Goal: Task Accomplishment & Management: Complete application form

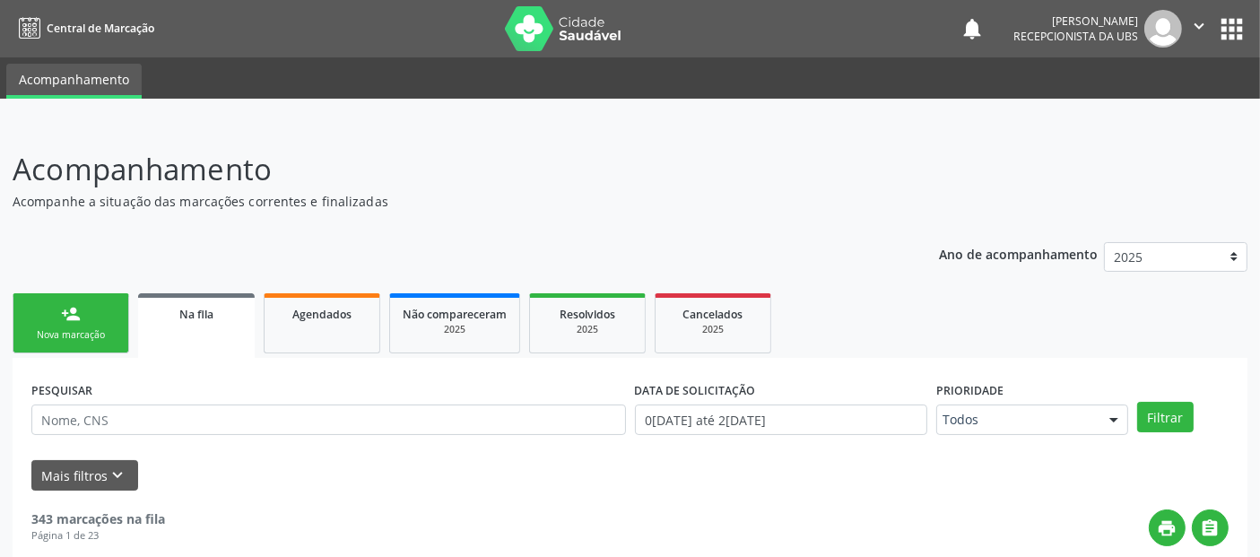
click at [82, 316] on link "person_add Nova marcação" at bounding box center [71, 323] width 117 height 60
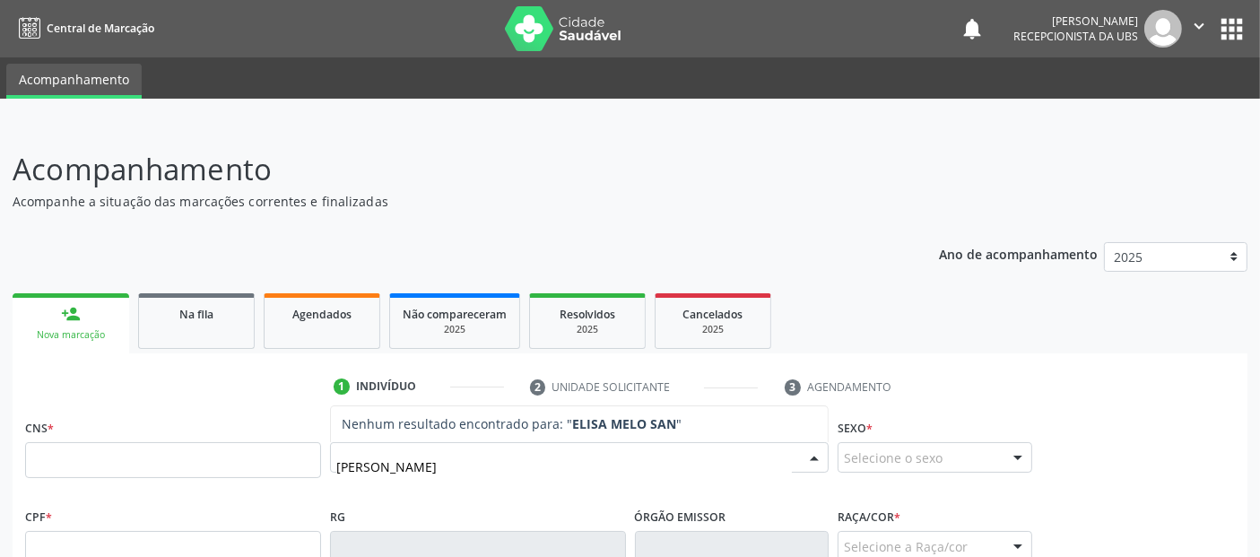
type input "[PERSON_NAME]"
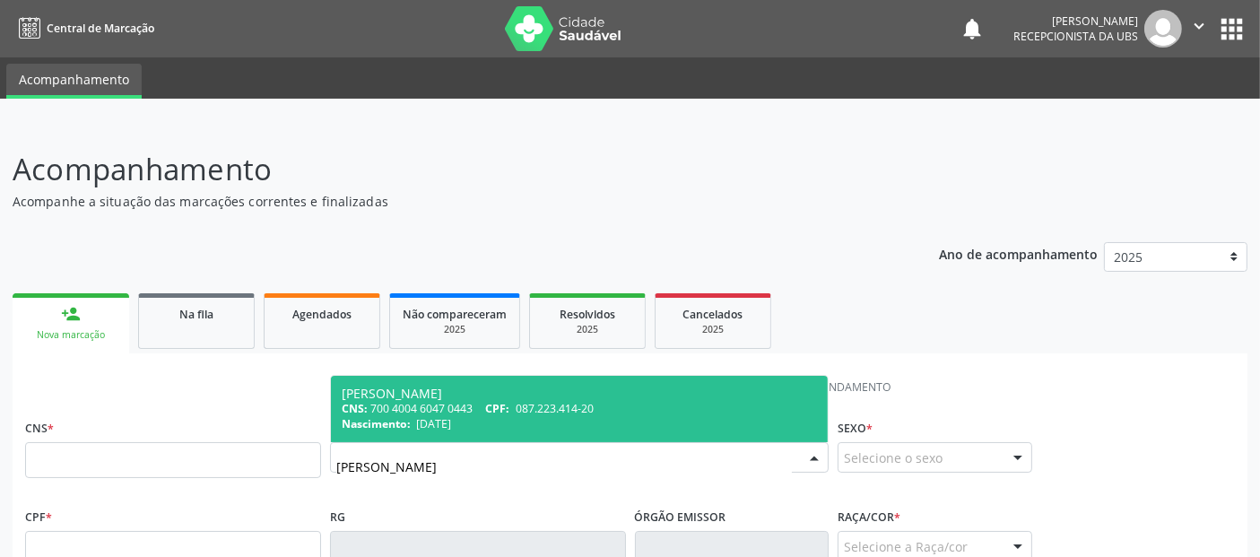
click at [676, 416] on div "Nascimento: 2[DATE]" at bounding box center [579, 423] width 475 height 15
type input "700 4004 6047 0443"
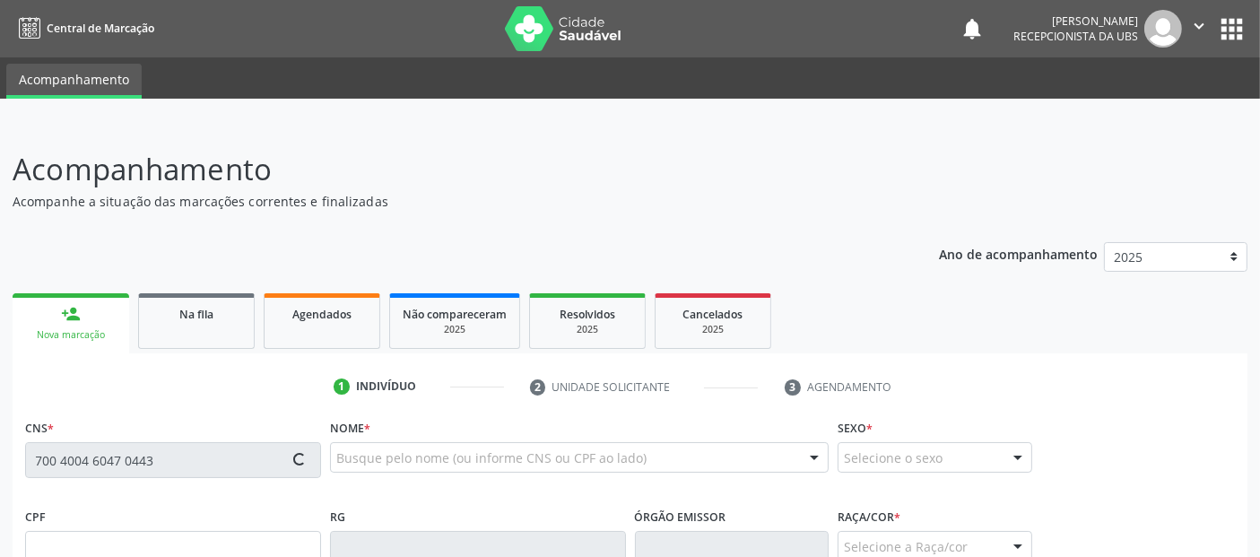
type input "087.223.414-20"
type input "[DATE]"
type input "Every [PERSON_NAME]"
type input "[PHONE_NUMBER]"
type input "02"
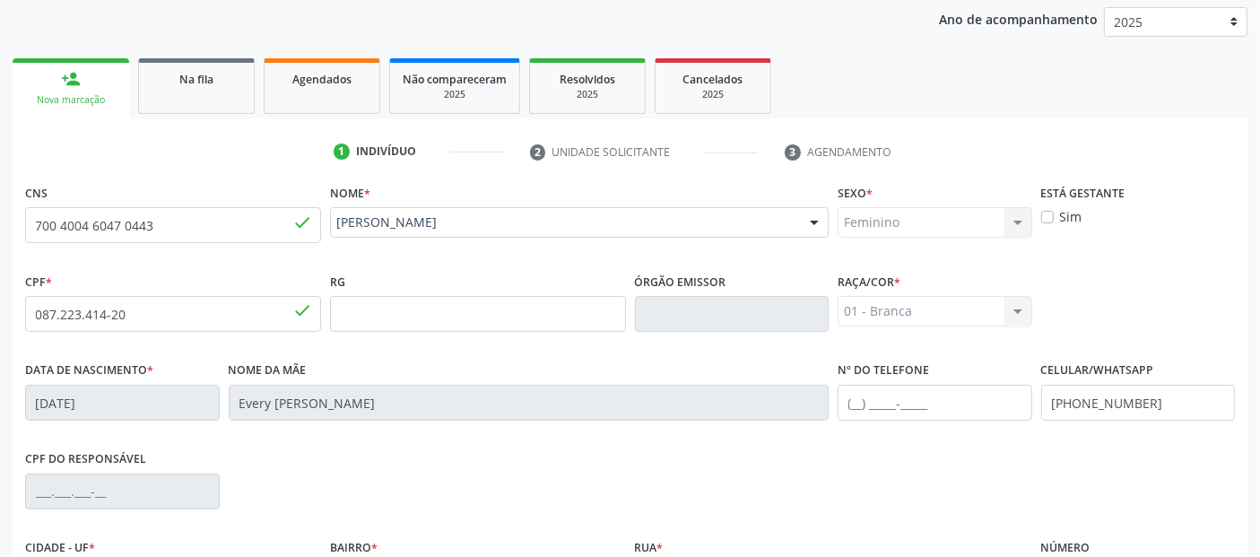
scroll to position [439, 0]
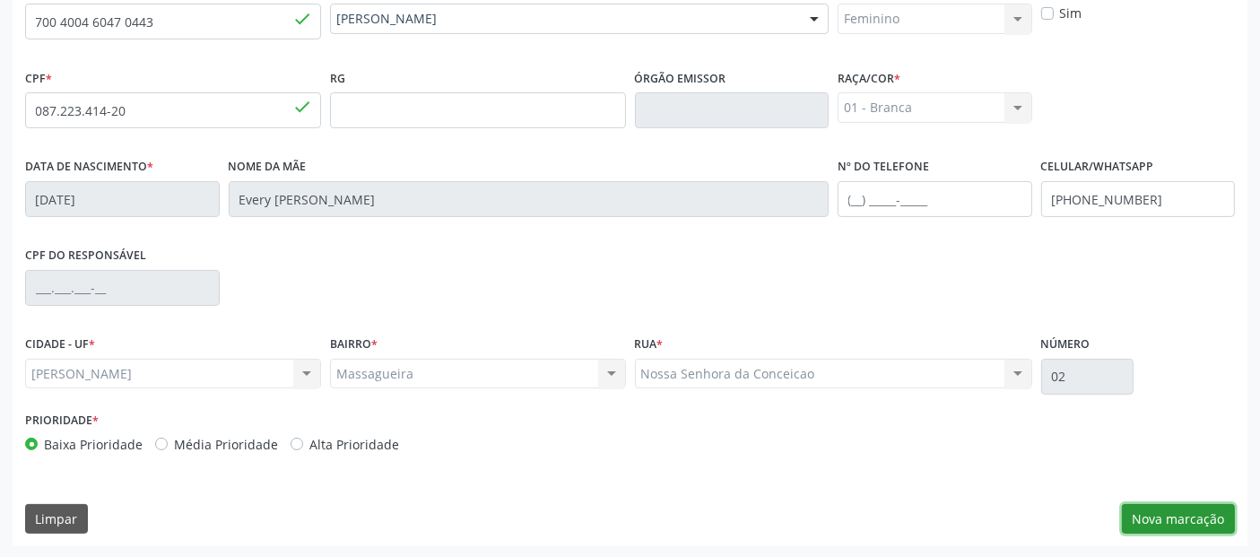
click at [1143, 504] on button "Nova marcação" at bounding box center [1178, 519] width 113 height 30
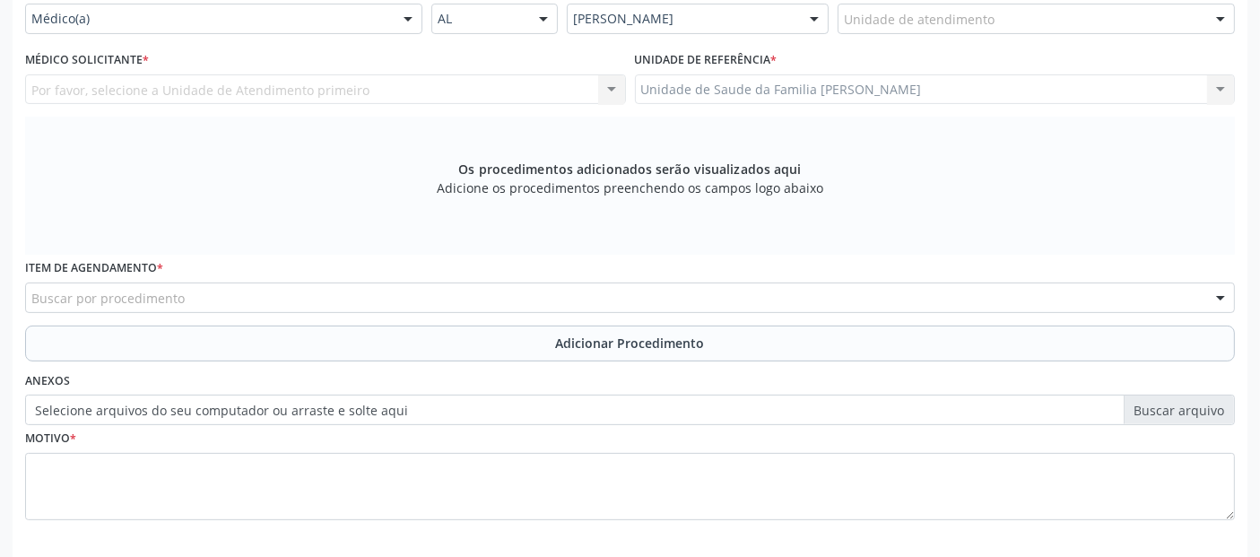
scroll to position [253, 0]
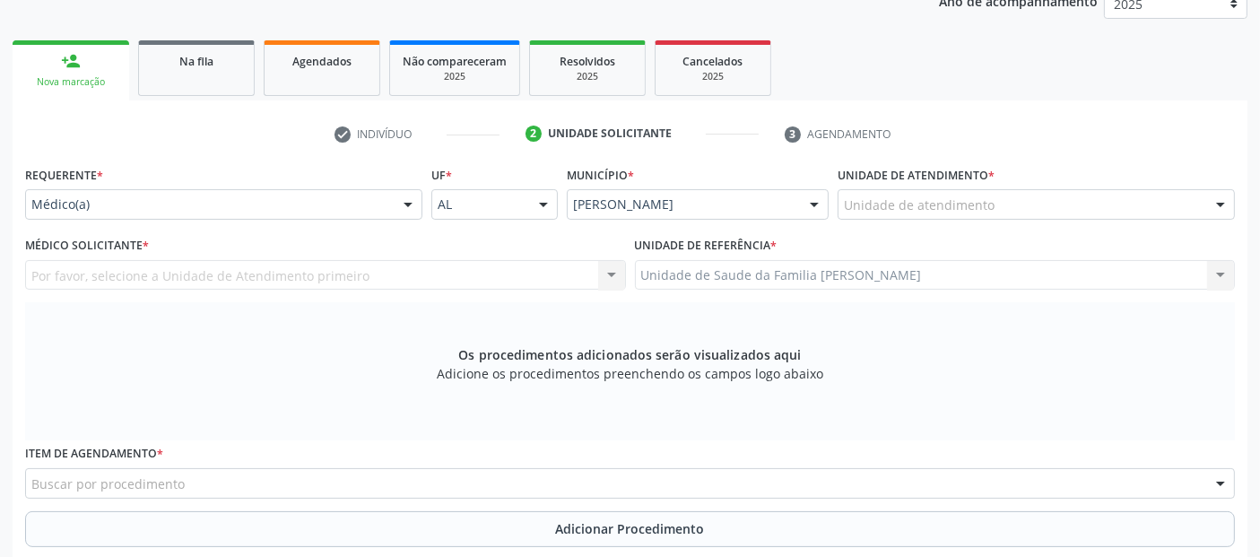
drag, startPoint x: 897, startPoint y: 217, endPoint x: 907, endPoint y: 207, distance: 13.9
click at [907, 207] on div "Unidade de atendimento" at bounding box center [1036, 204] width 397 height 30
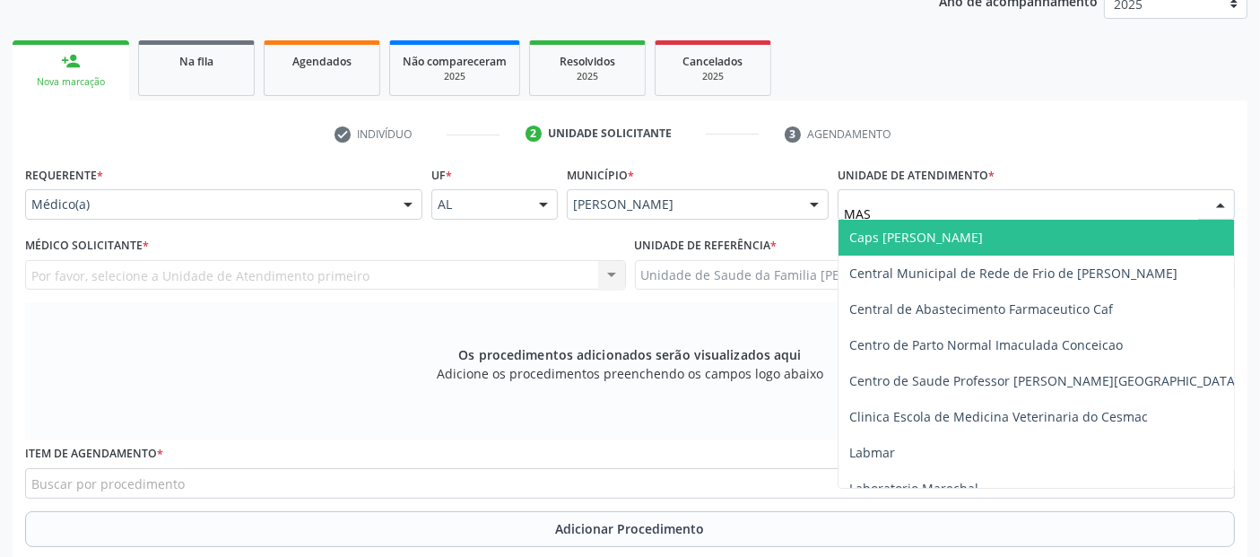
type input "MASS"
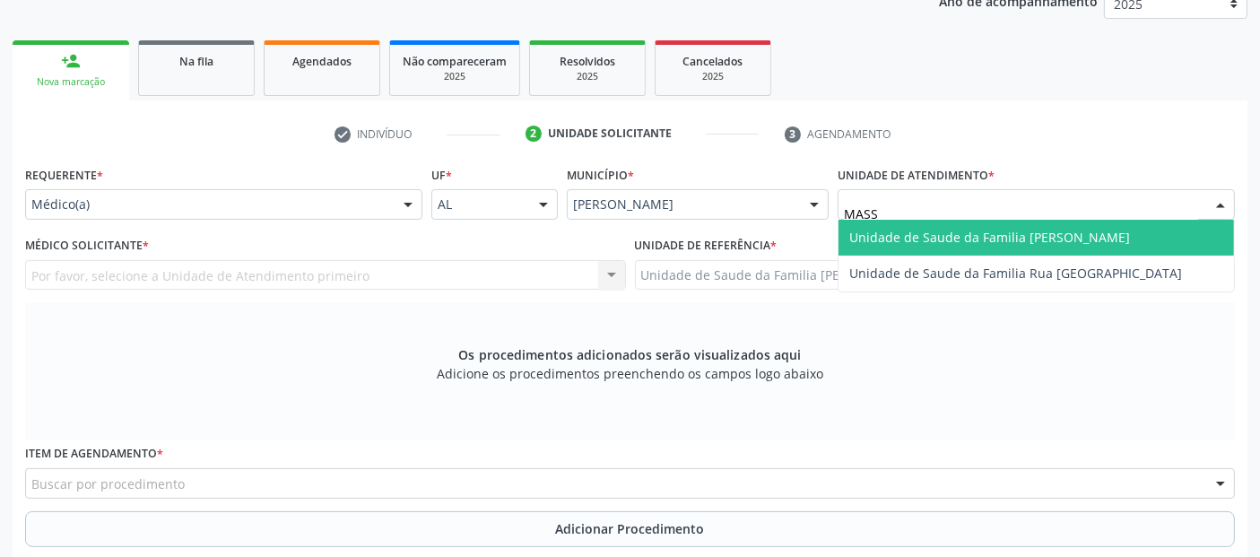
click at [889, 232] on span "Unidade de Saude da Familia [PERSON_NAME]" at bounding box center [989, 237] width 281 height 17
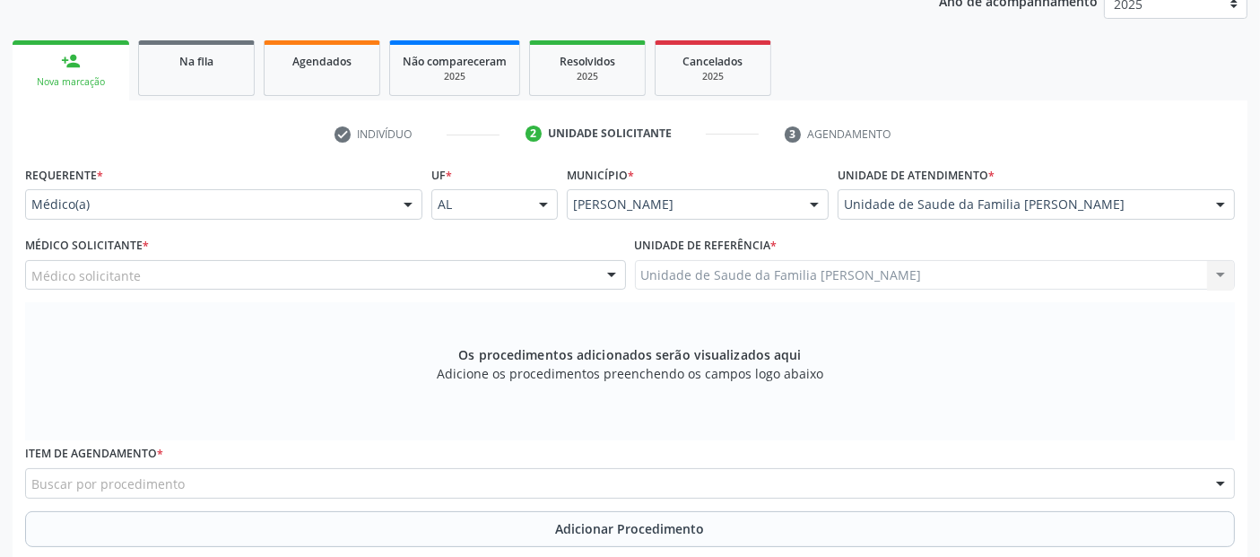
scroll to position [517, 0]
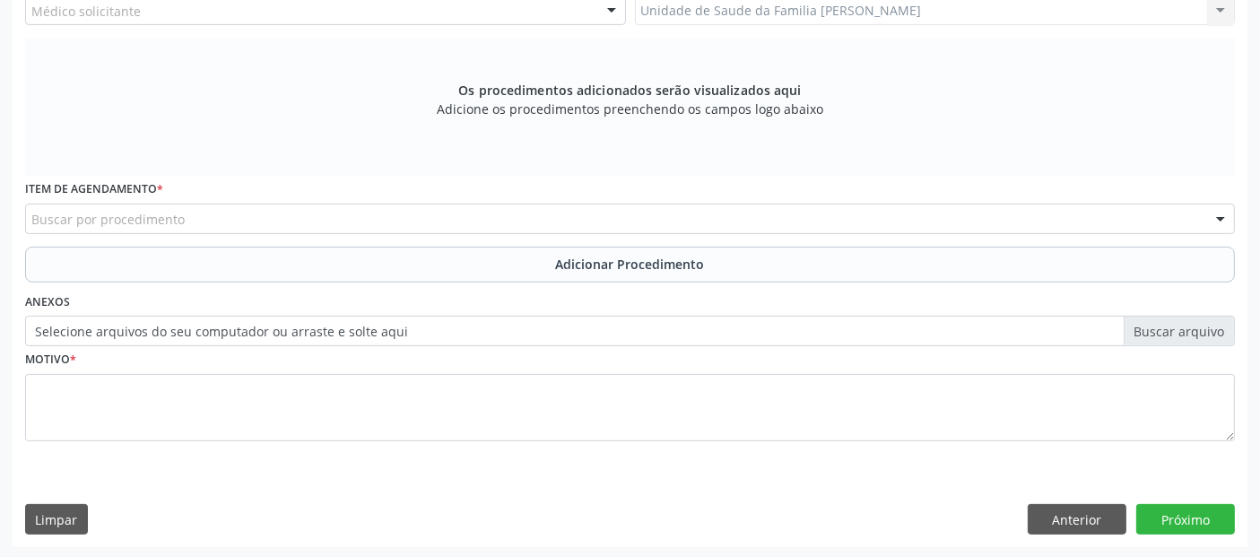
click at [639, 213] on div "Buscar por procedimento" at bounding box center [630, 219] width 1210 height 30
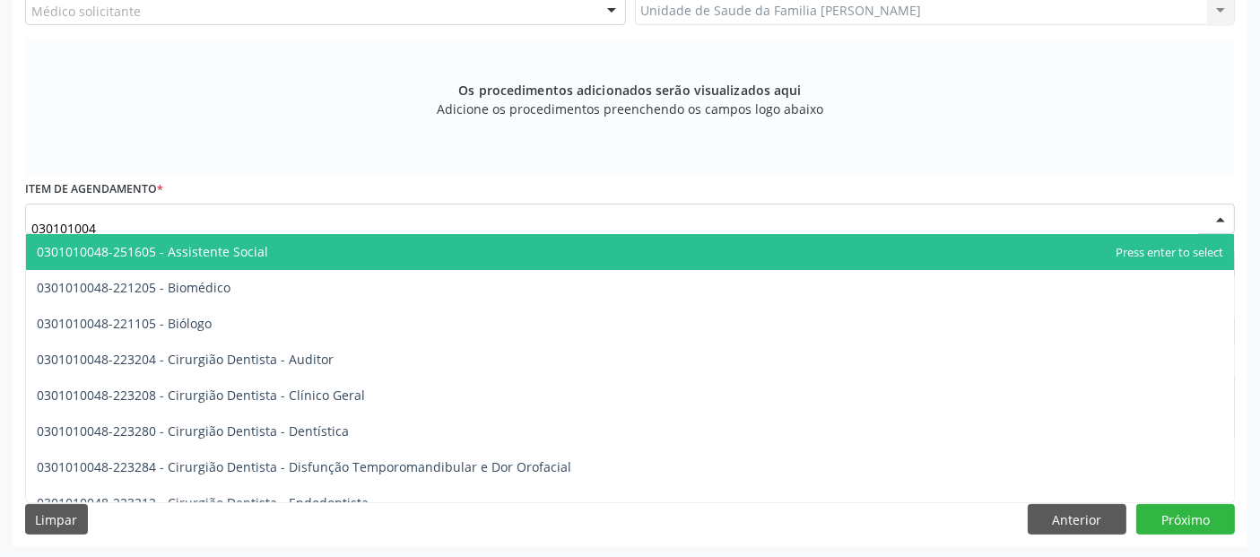
type input "0301010048"
click at [590, 214] on input "0301010048" at bounding box center [614, 228] width 1167 height 36
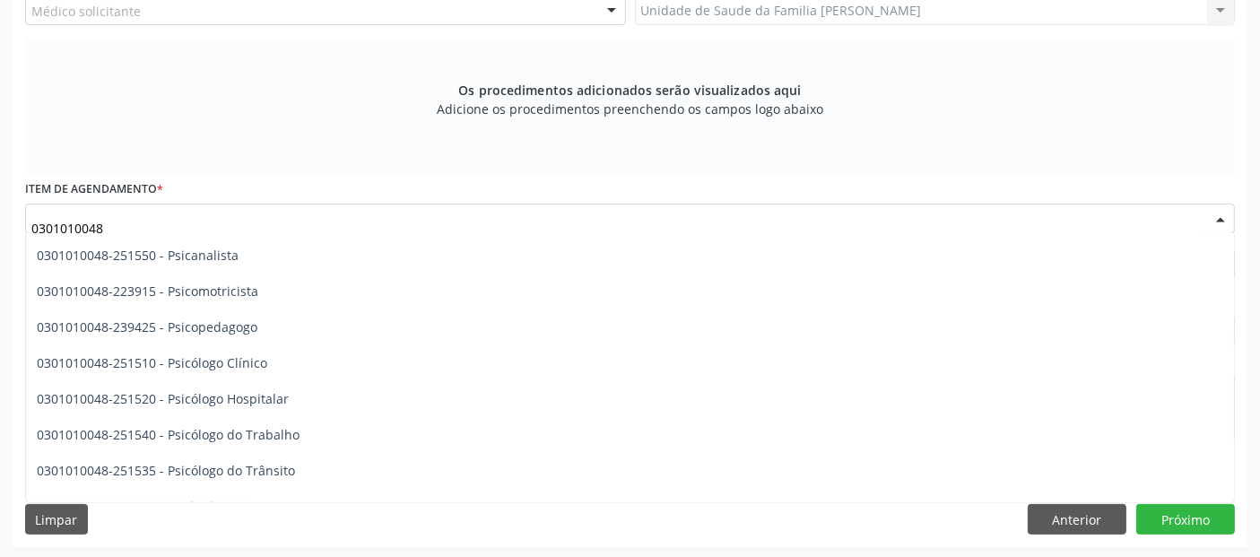
scroll to position [3031, 0]
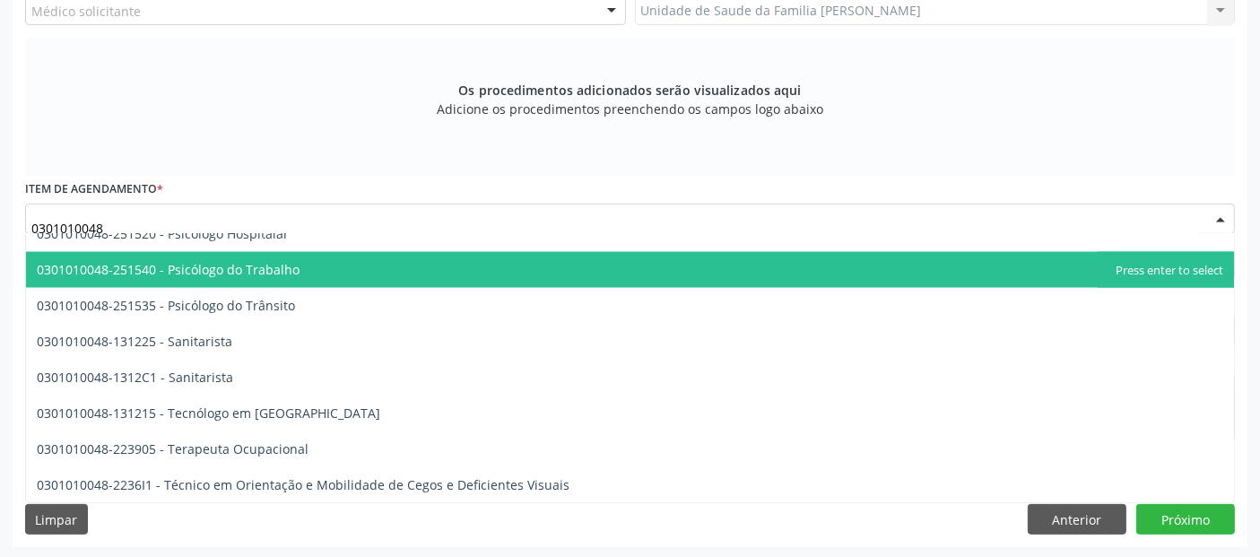
click at [147, 226] on input "0301010048" at bounding box center [614, 228] width 1167 height 36
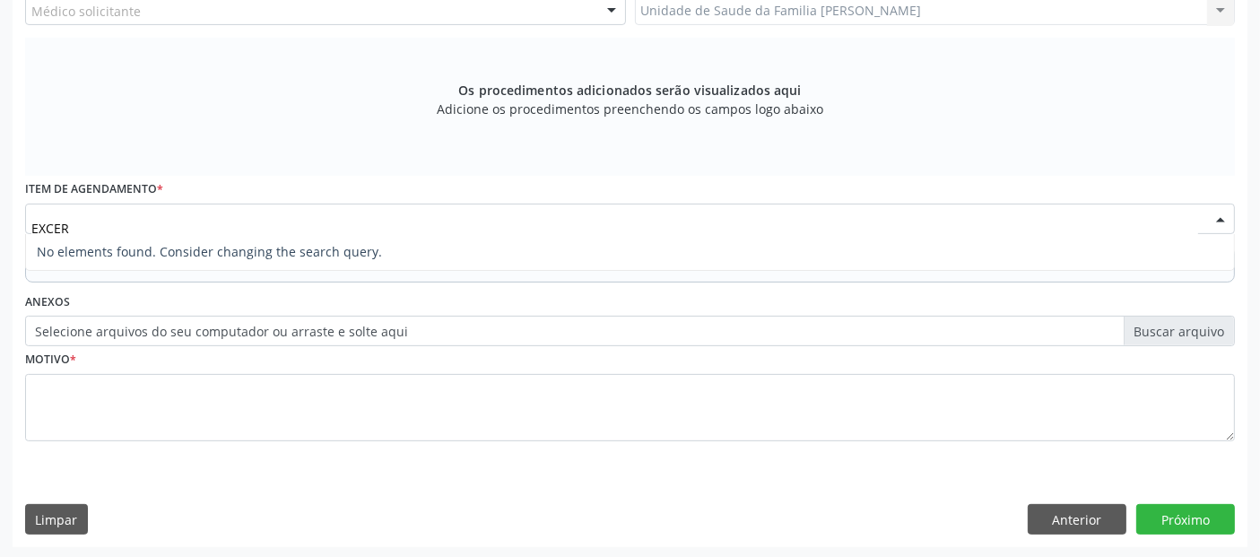
scroll to position [0, 0]
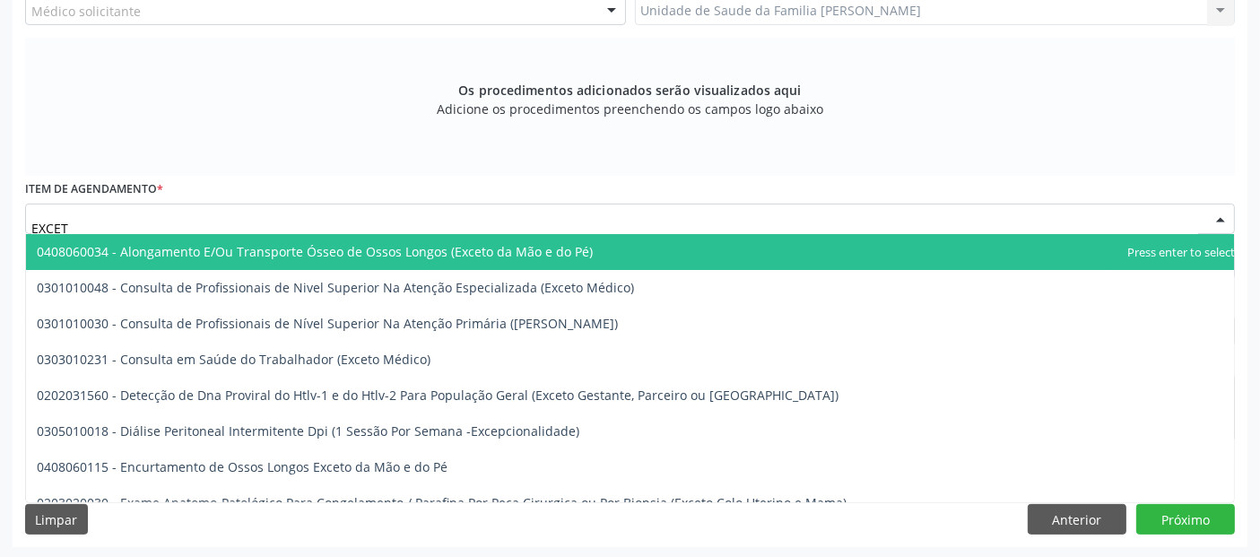
type input "EXCETO"
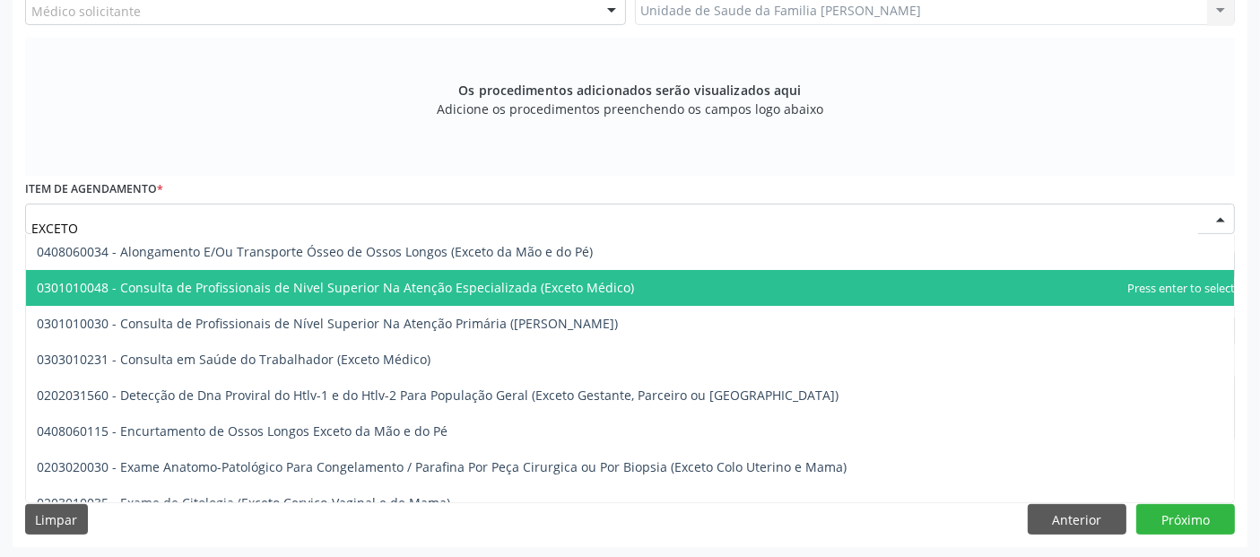
click at [407, 286] on span "0301010048 - Consulta de Profissionais de Nivel Superior Na Atenção Especializa…" at bounding box center [335, 287] width 597 height 17
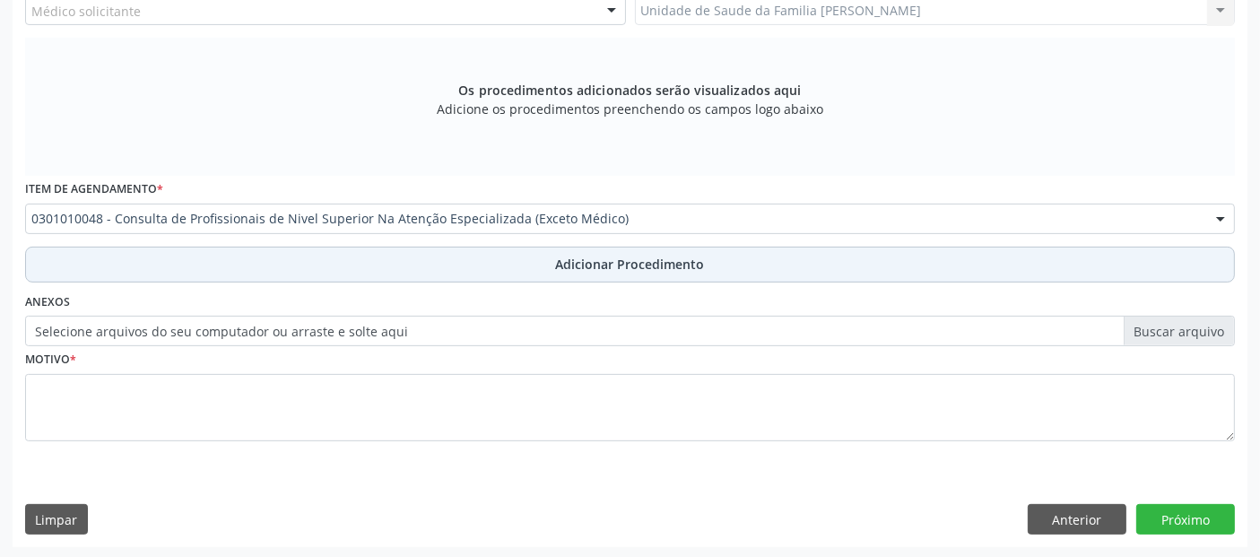
click at [341, 255] on button "Adicionar Procedimento" at bounding box center [630, 265] width 1210 height 36
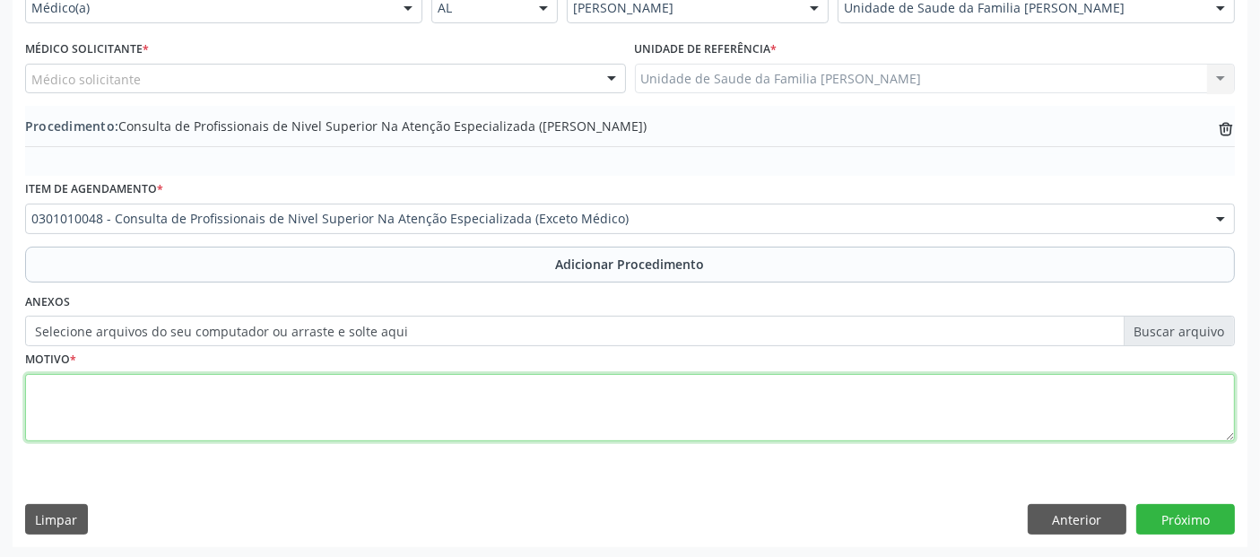
click at [259, 386] on textarea at bounding box center [630, 408] width 1210 height 68
click at [179, 389] on textarea "CEO- RADIOGRAFIA CEO-ENDODONTIA." at bounding box center [630, 408] width 1210 height 68
type textarea "CEO- RADIOGRAFIA. CEO-ENDODONTIA."
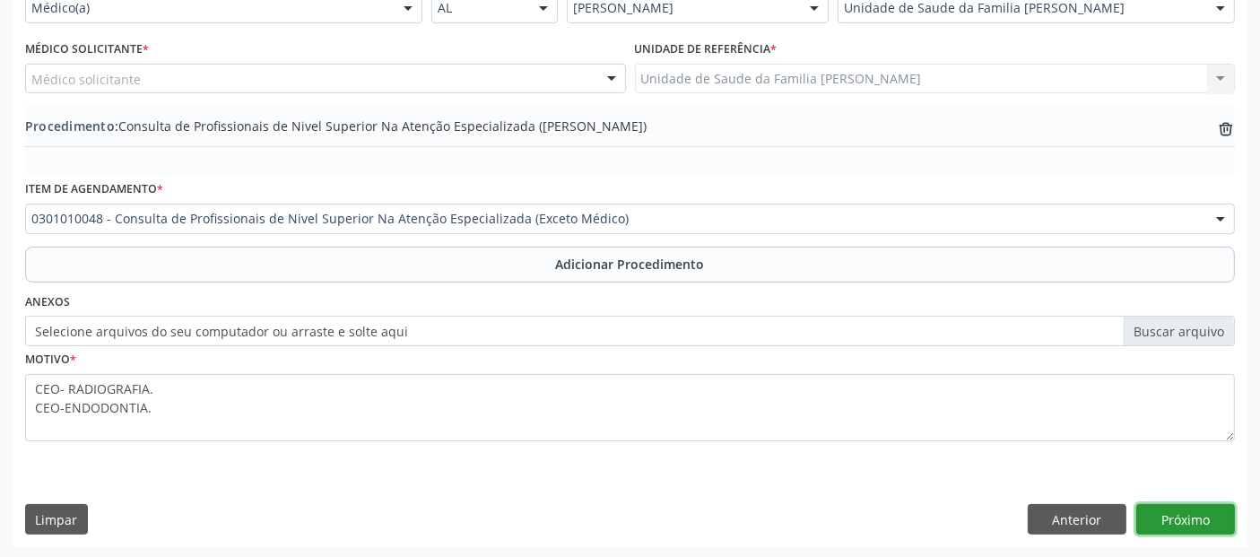
click at [1181, 511] on button "Próximo" at bounding box center [1185, 519] width 99 height 30
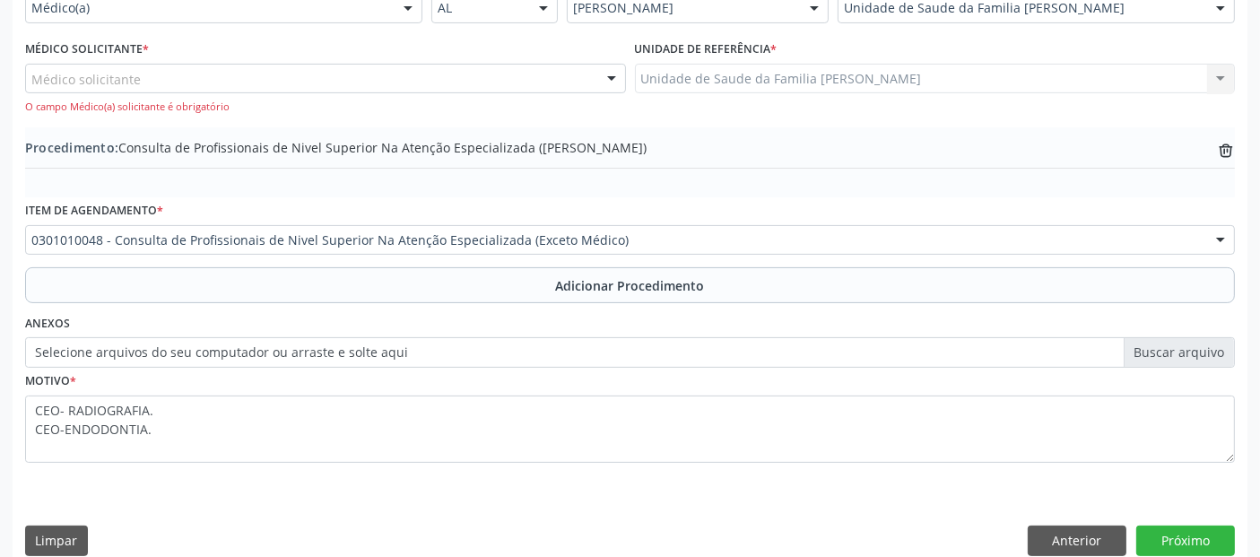
click at [440, 92] on div "Médico solicitante [PERSON_NAME] [PERSON_NAME] [PERSON_NAME] resultado encontra…" at bounding box center [325, 89] width 601 height 51
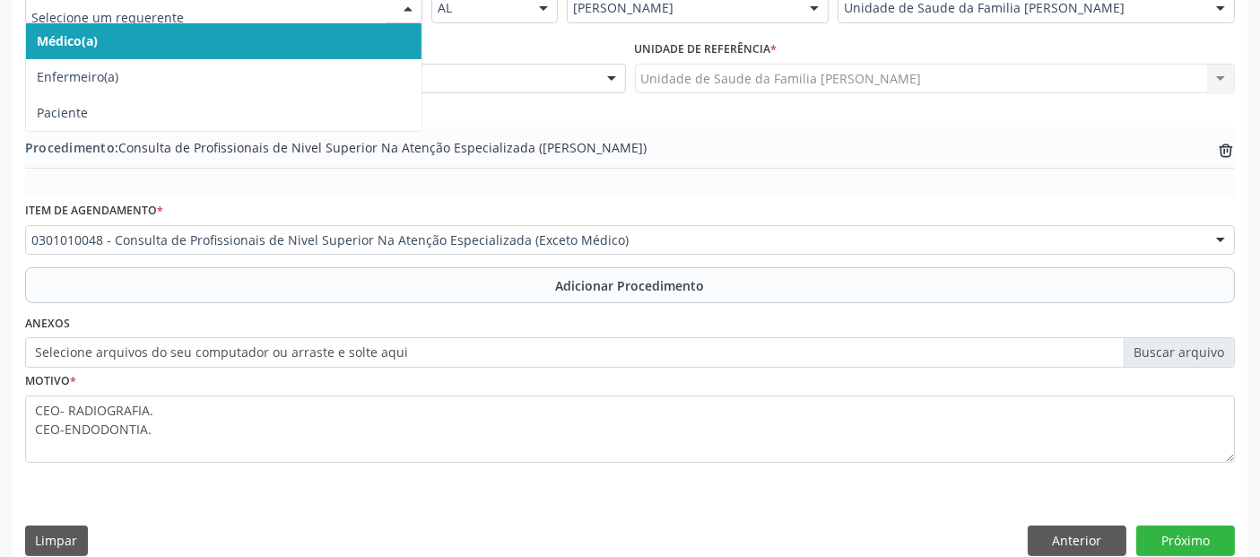
scroll to position [447, 0]
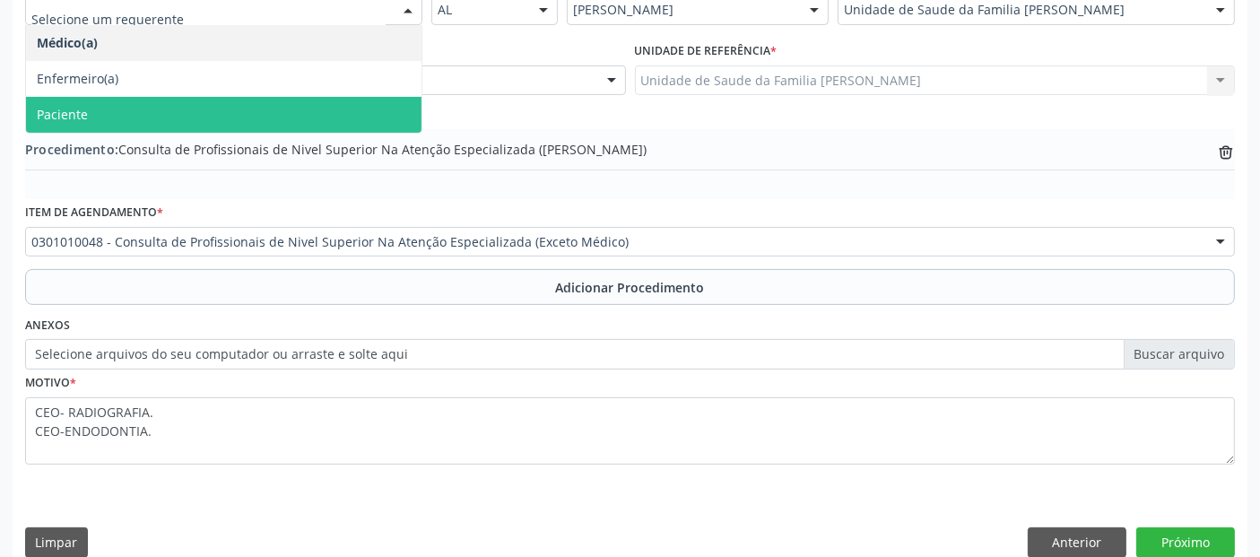
click at [213, 100] on span "Paciente" at bounding box center [223, 115] width 395 height 36
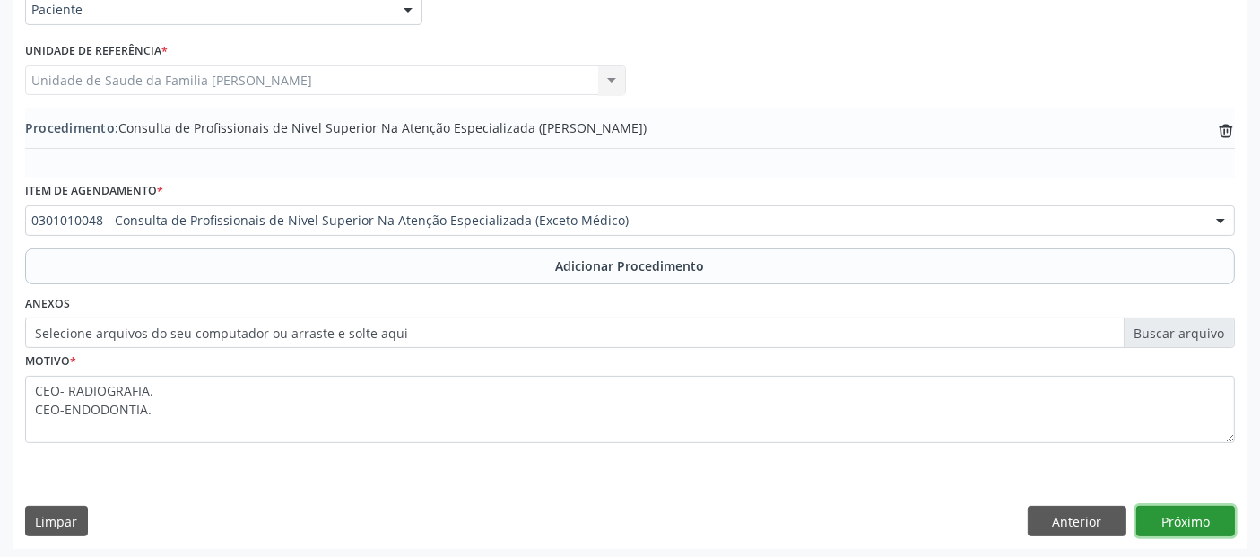
click at [1167, 507] on button "Próximo" at bounding box center [1185, 521] width 99 height 30
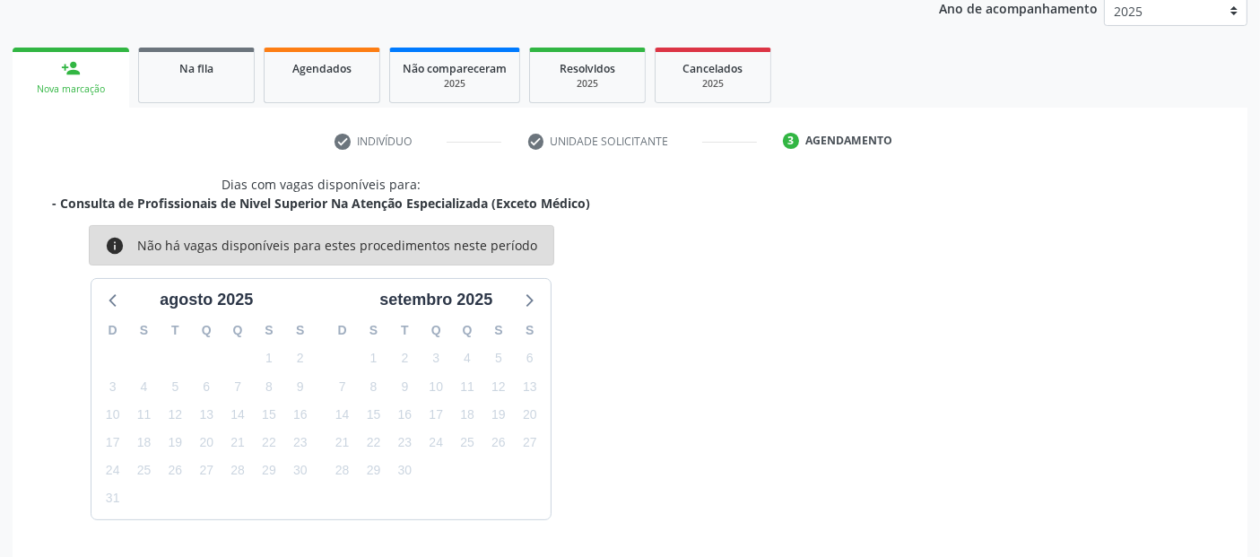
scroll to position [299, 0]
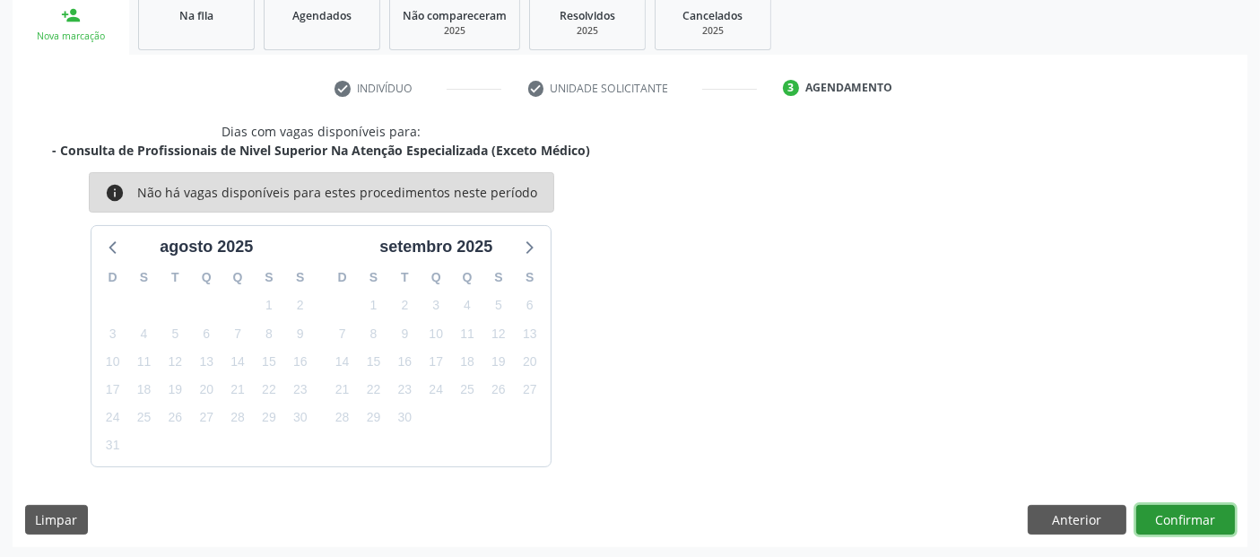
click at [1190, 515] on button "Confirmar" at bounding box center [1185, 520] width 99 height 30
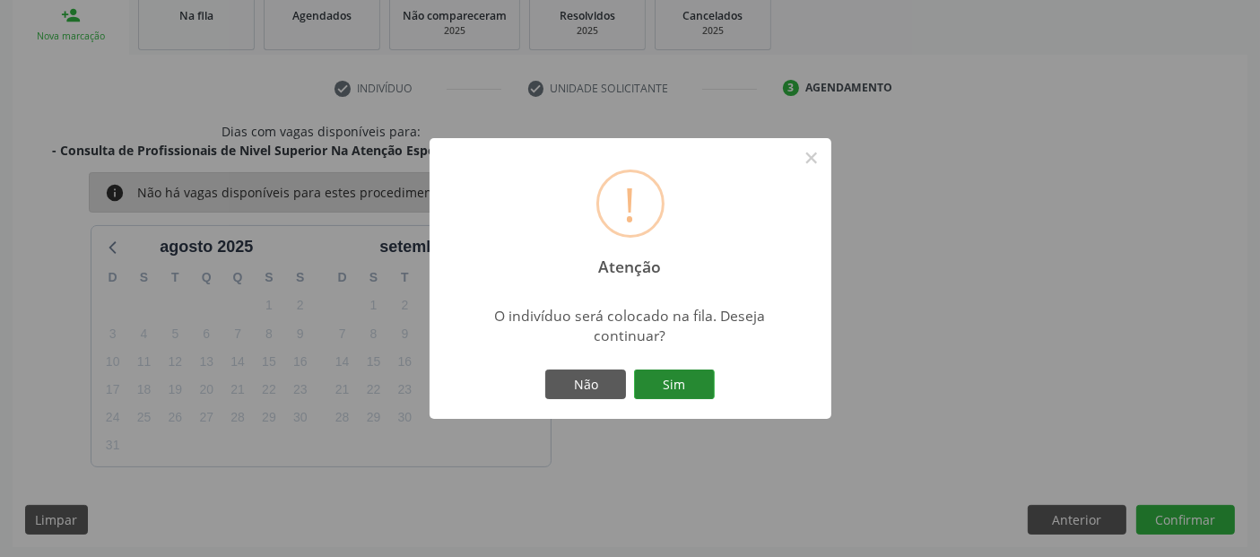
click at [660, 377] on button "Sim" at bounding box center [674, 384] width 81 height 30
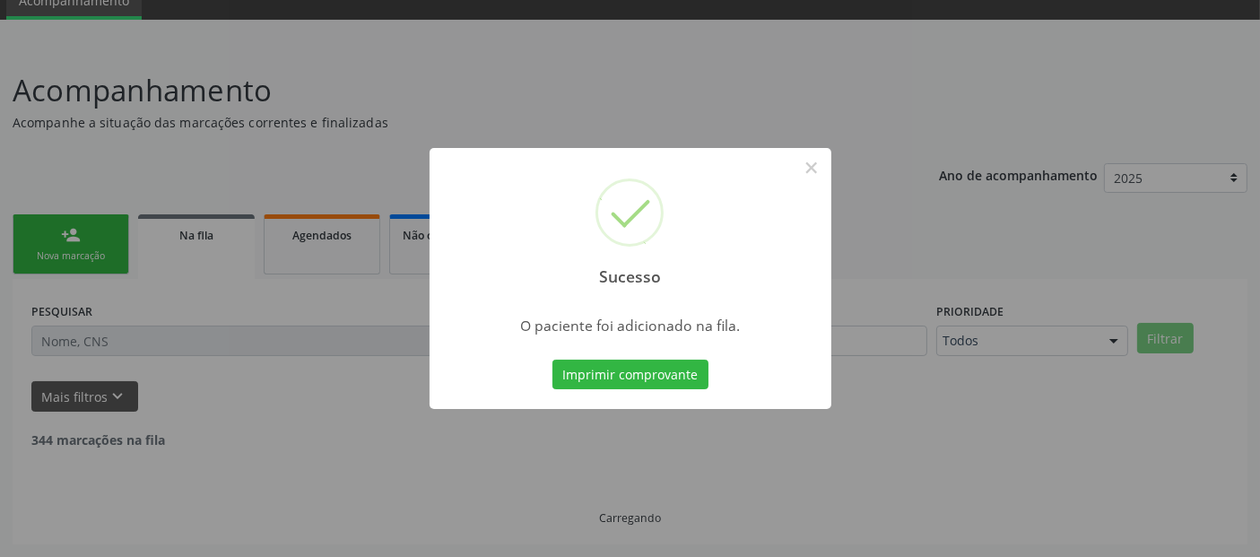
scroll to position [58, 0]
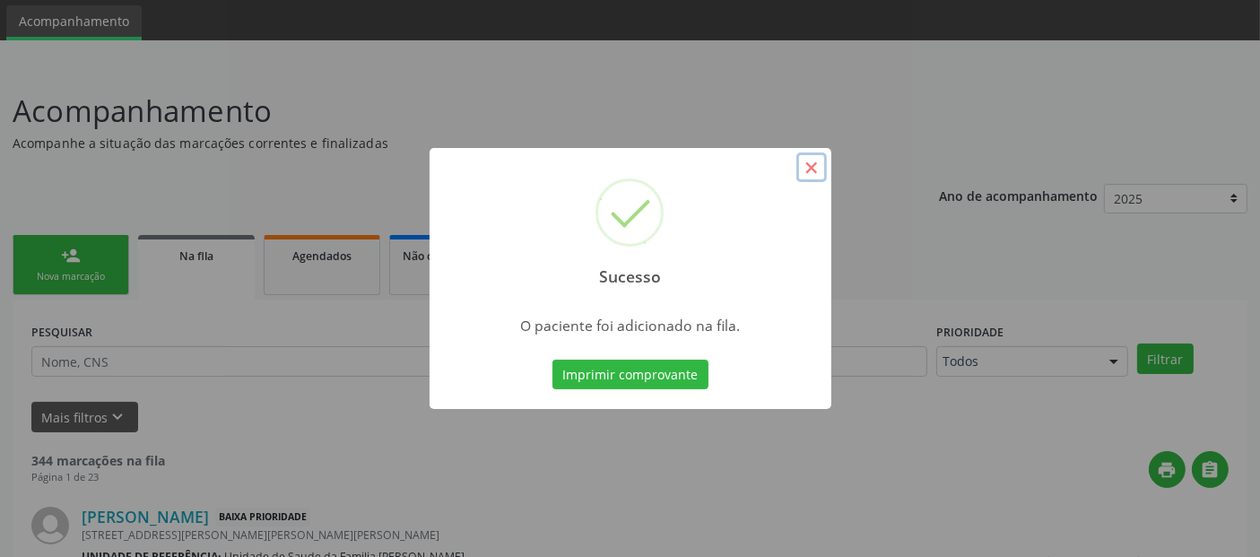
click at [820, 163] on button "×" at bounding box center [811, 167] width 30 height 30
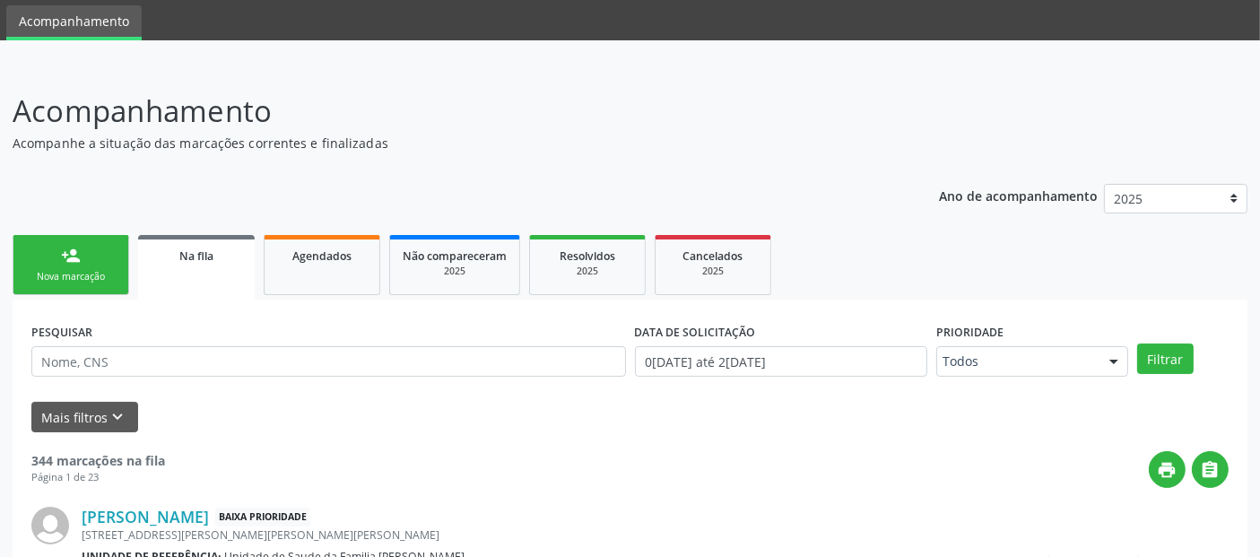
click at [54, 264] on link "person_add Nova marcação" at bounding box center [71, 265] width 117 height 60
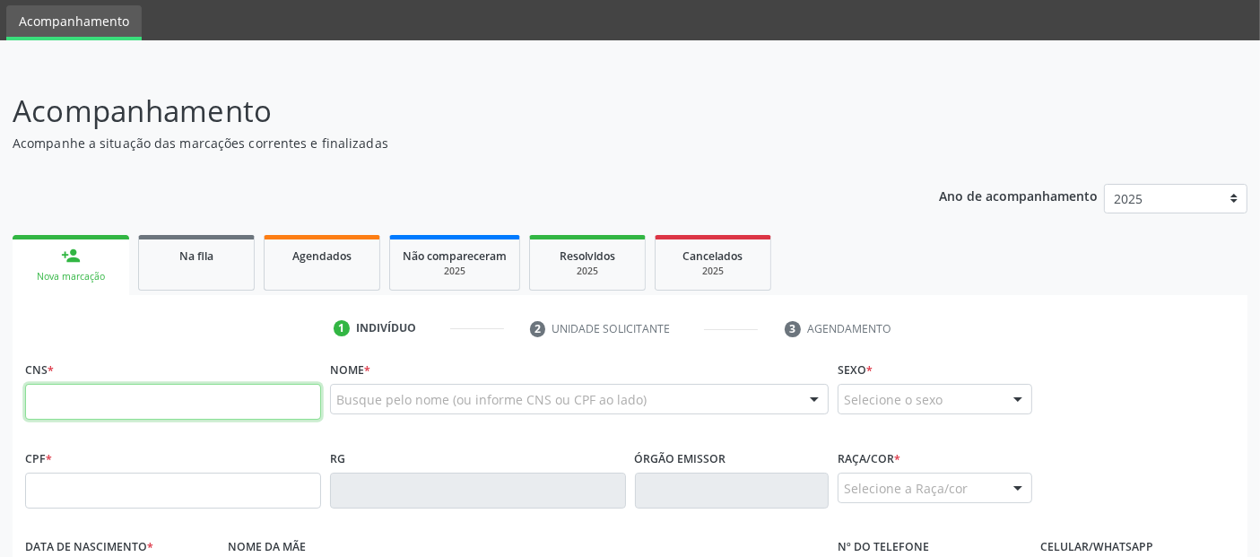
click at [300, 408] on input "text" at bounding box center [173, 402] width 296 height 36
type input "704 8010 9639 5940"
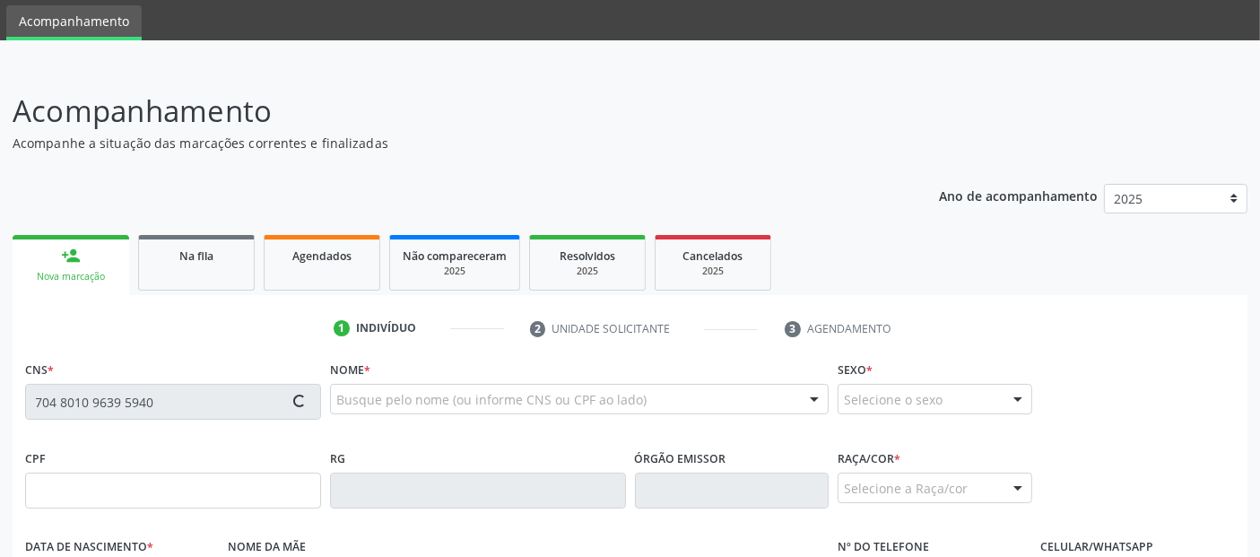
type input "663.301.304-34"
type input "[DATE]"
type input "[PERSON_NAME]"
type input "[PHONE_NUMBER]"
type input "12"
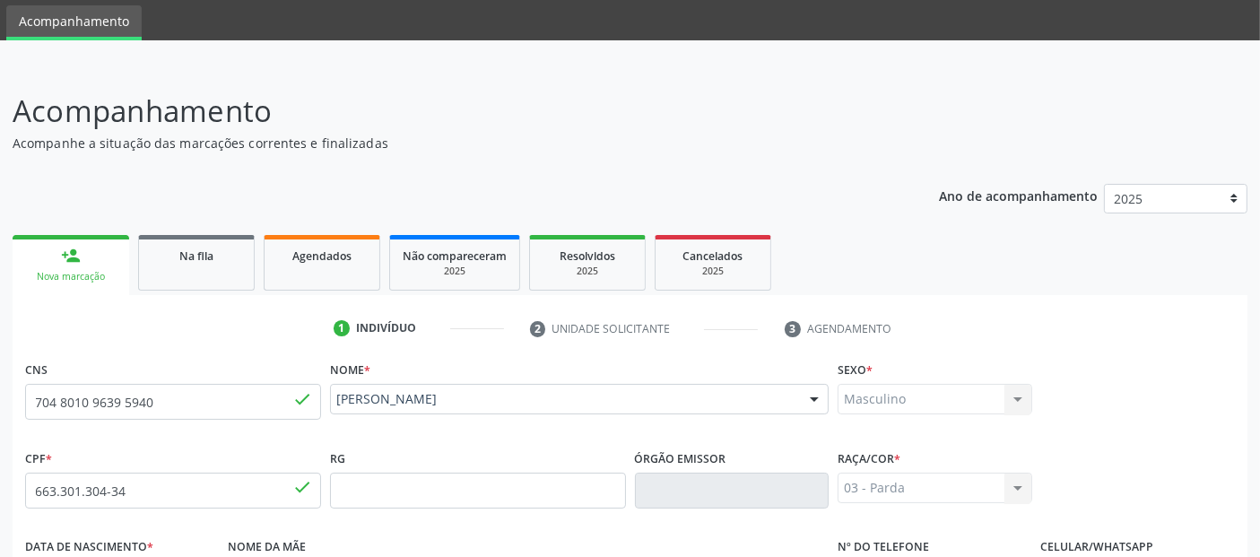
scroll to position [439, 0]
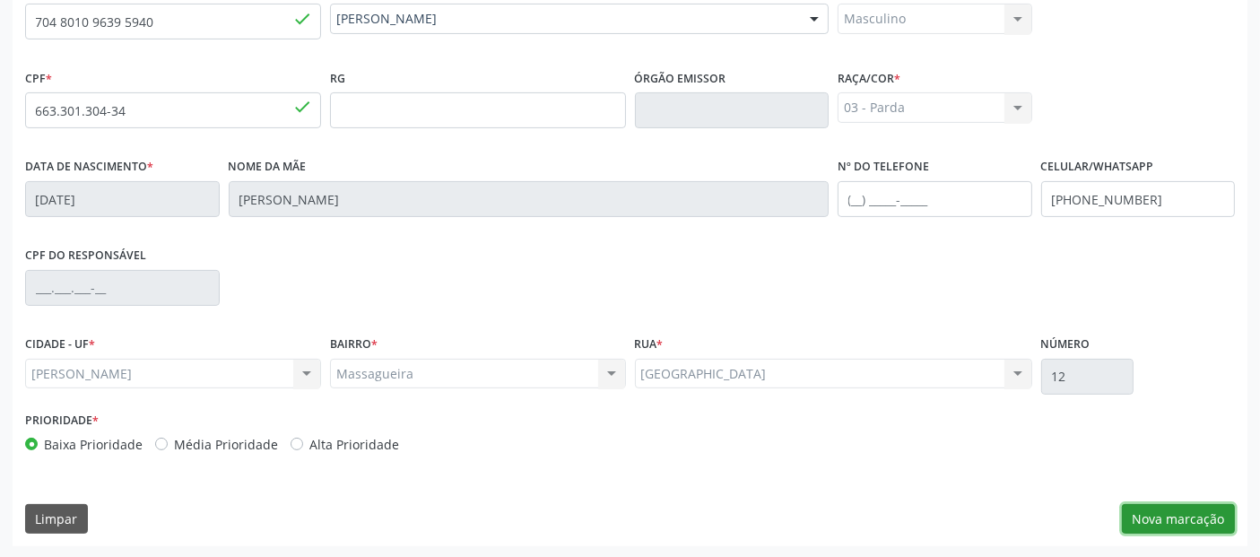
click at [1152, 520] on button "Nova marcação" at bounding box center [1178, 519] width 113 height 30
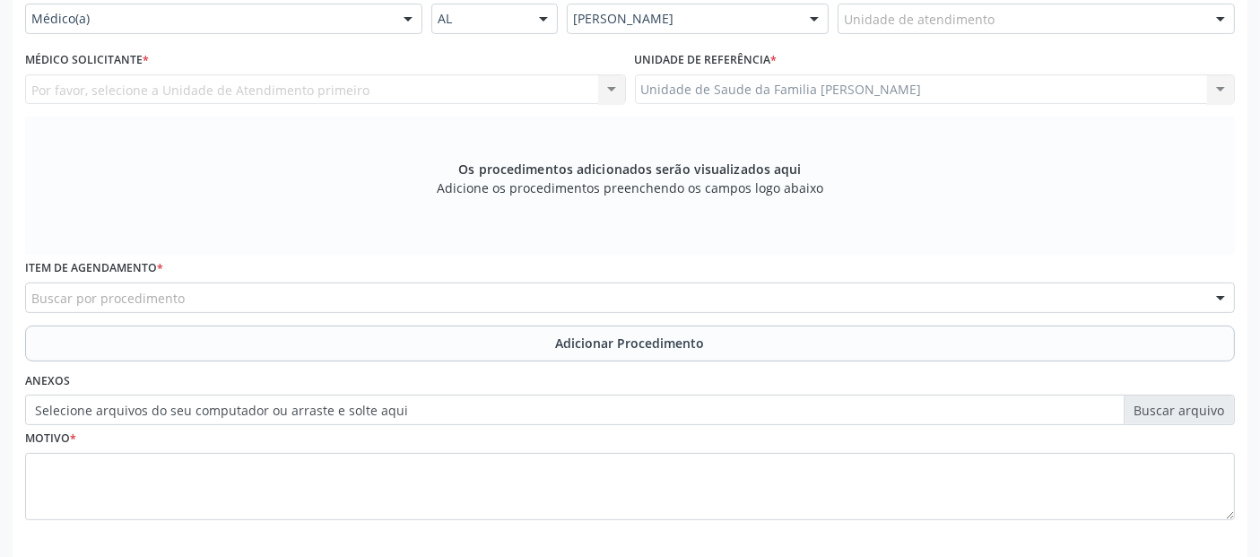
scroll to position [274, 0]
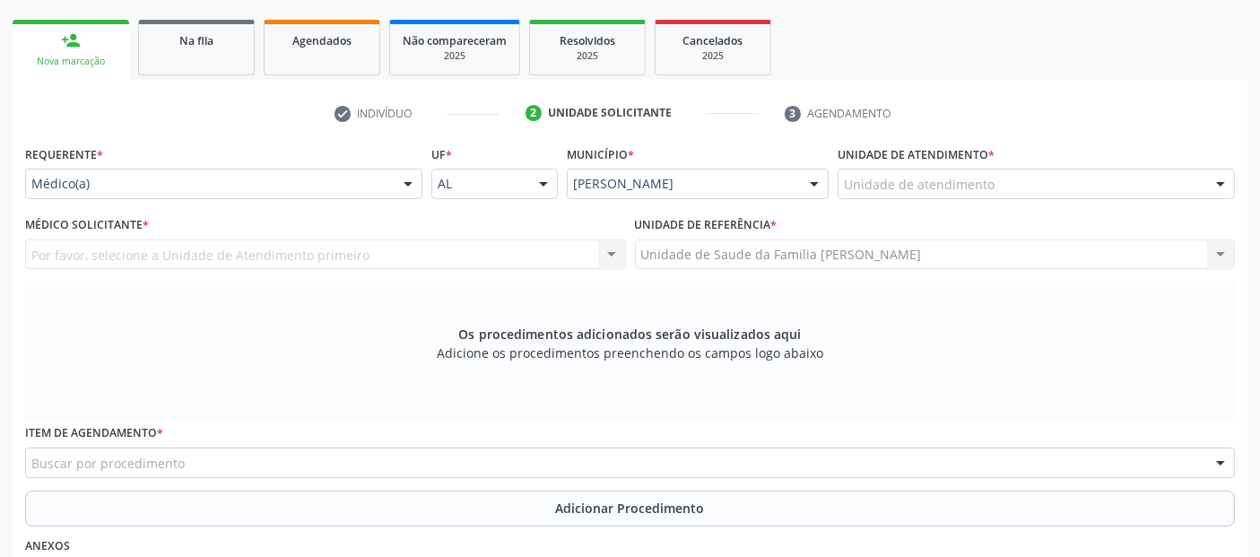
click at [881, 197] on div "Unidade de atendimento * Unidade de atendimento Aeronave Baron 58 Aeronave Cess…" at bounding box center [1036, 176] width 406 height 70
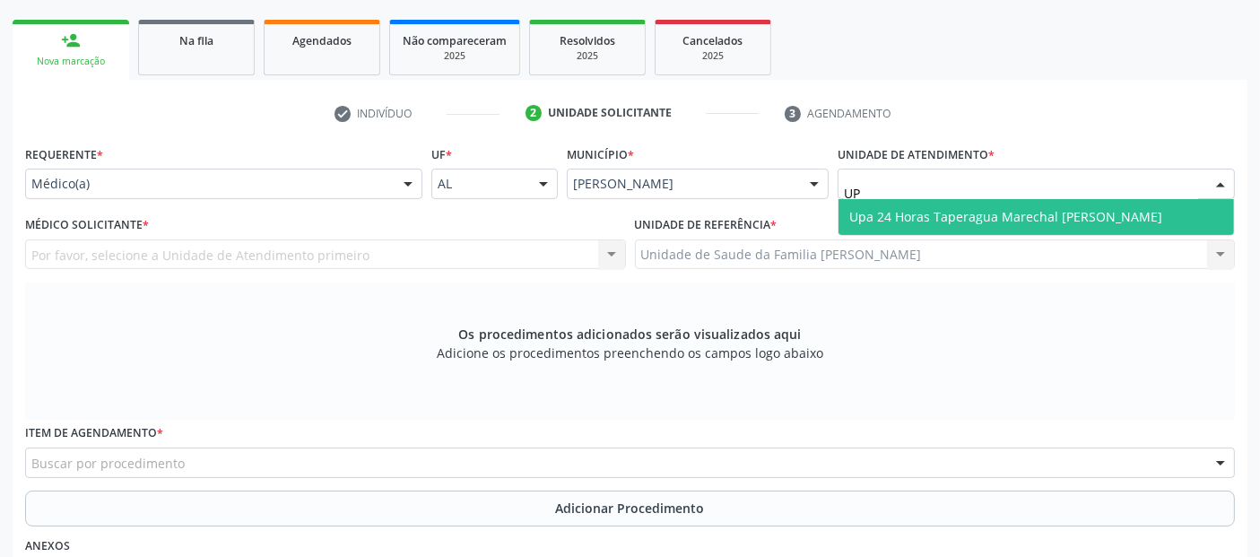
type input "UPA"
click at [900, 224] on span "Upa 24 Horas Taperagua Marechal [PERSON_NAME]" at bounding box center [1035, 217] width 395 height 36
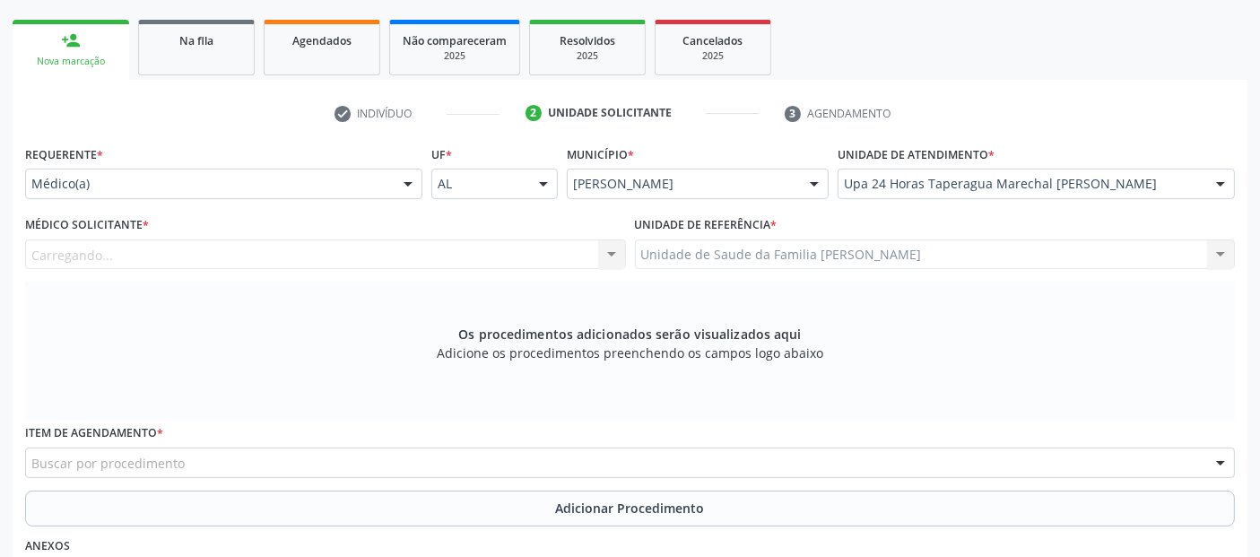
click at [199, 252] on div "Carregando... Nenhum resultado encontrado para: " " Não há nenhuma opção para s…" at bounding box center [325, 254] width 601 height 30
drag, startPoint x: 442, startPoint y: 236, endPoint x: 435, endPoint y: 246, distance: 12.2
click at [439, 240] on div "Médico Solicitante * Médico solicitante [PERSON_NAME] [PERSON_NAME] e [PERSON_N…" at bounding box center [325, 240] width 601 height 57
click at [412, 268] on div "Médico Solicitante * Médico solicitante [PERSON_NAME] [PERSON_NAME] e [PERSON_N…" at bounding box center [326, 247] width 610 height 70
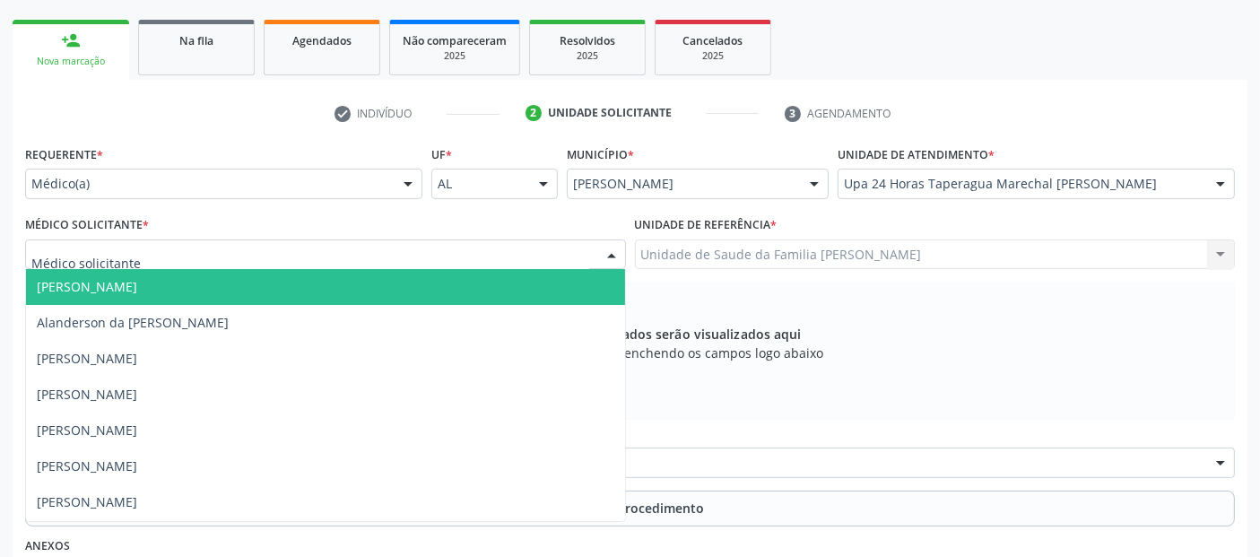
click at [414, 263] on div at bounding box center [325, 254] width 601 height 30
type input "VIN"
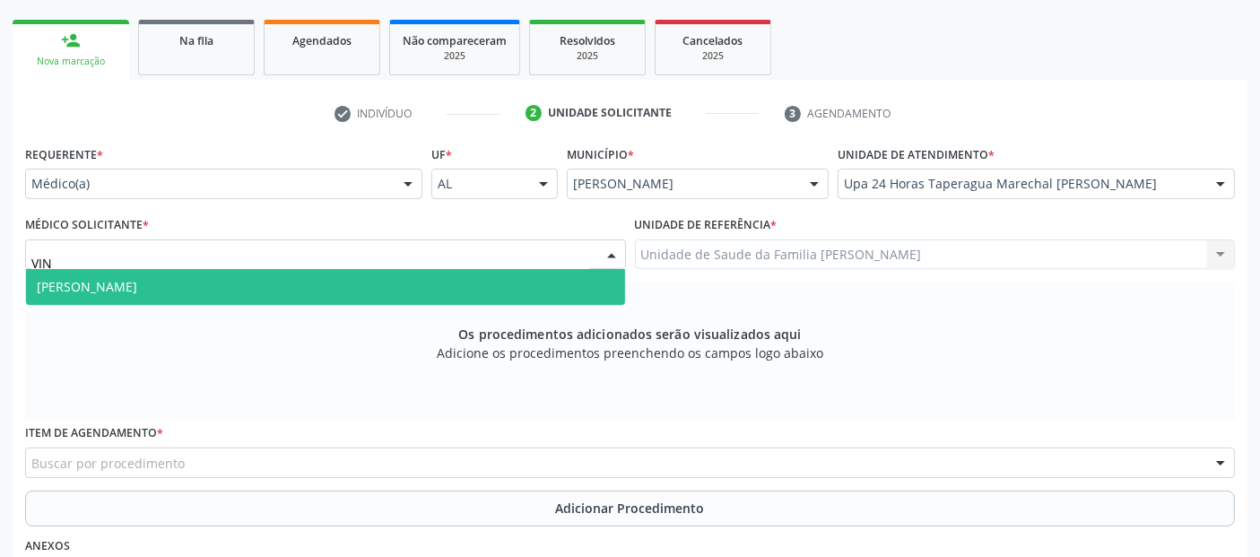
click at [351, 278] on span "[PERSON_NAME]" at bounding box center [325, 287] width 599 height 36
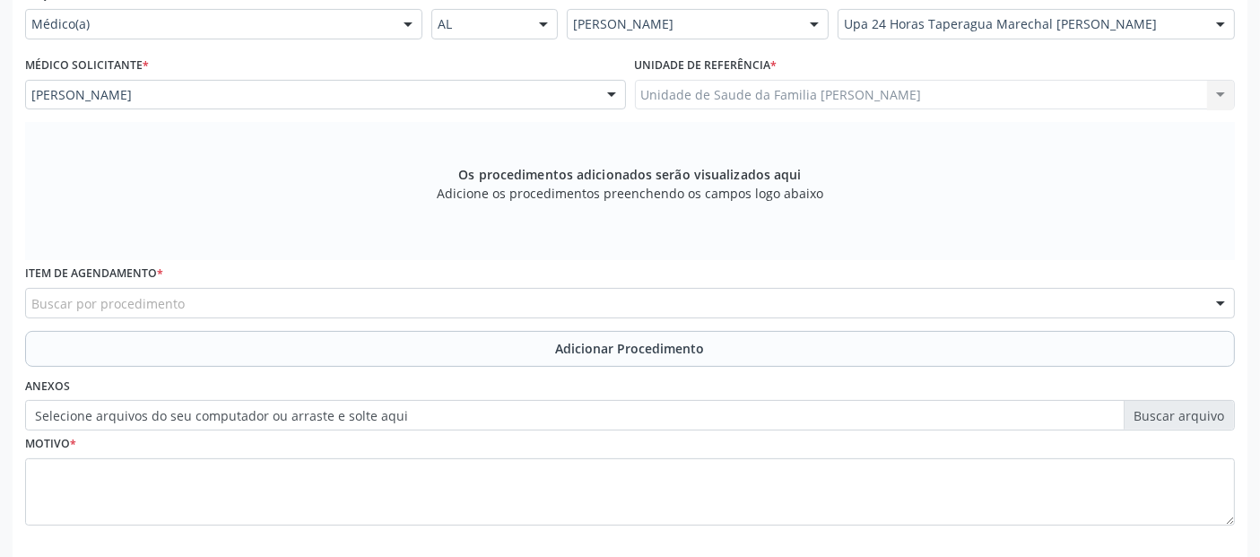
scroll to position [517, 0]
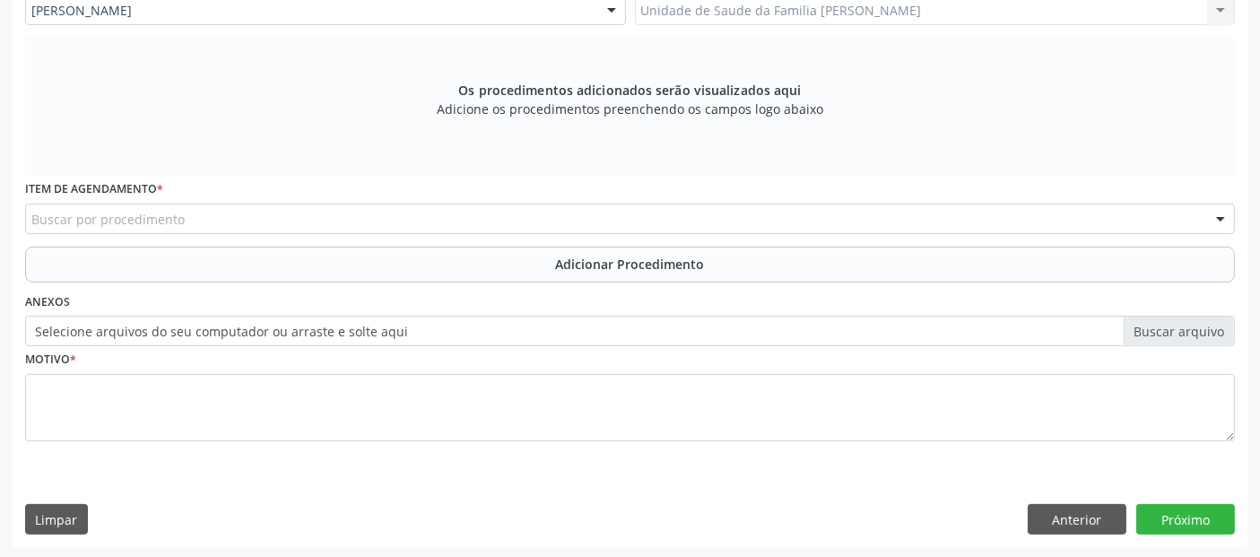
click at [486, 216] on div "Buscar por procedimento" at bounding box center [630, 219] width 1210 height 30
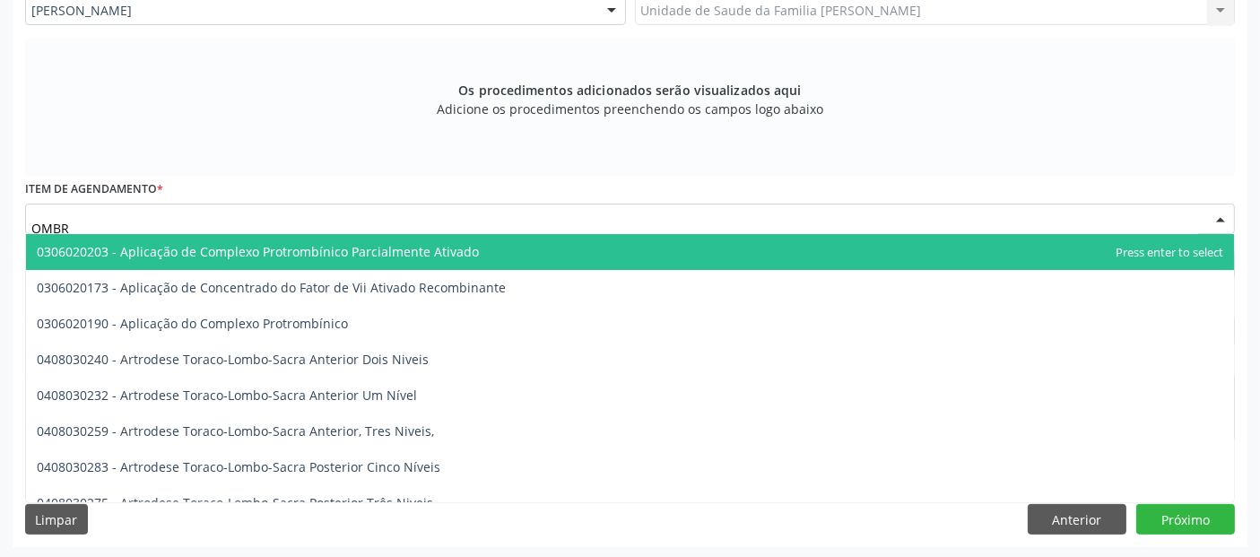
type input "OMBRO"
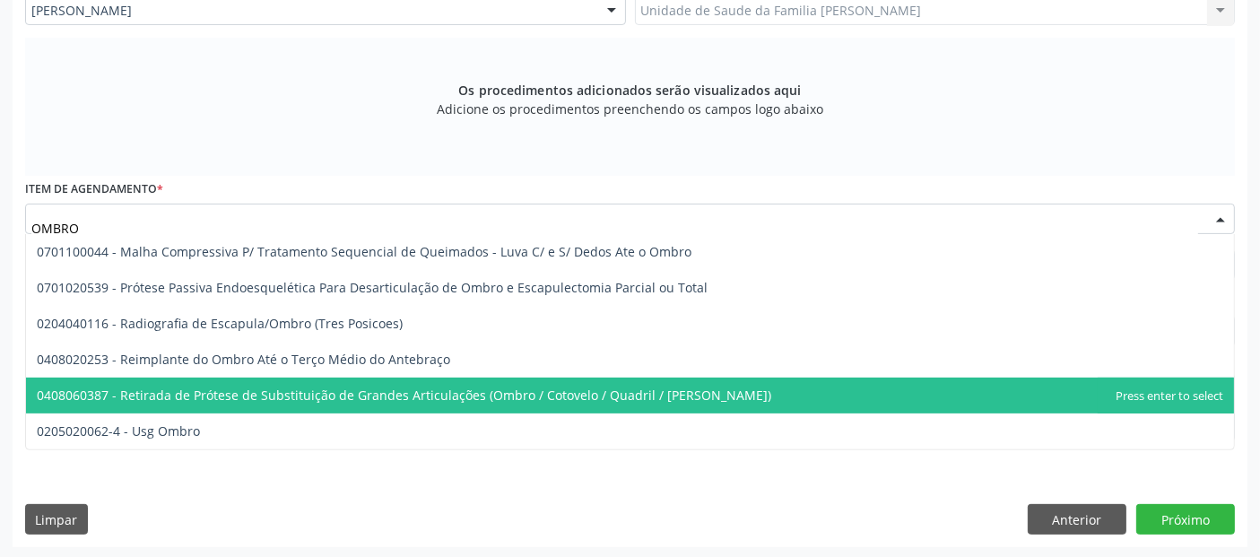
click at [189, 413] on span "0205020062-4 - Usg Ombro" at bounding box center [630, 431] width 1208 height 36
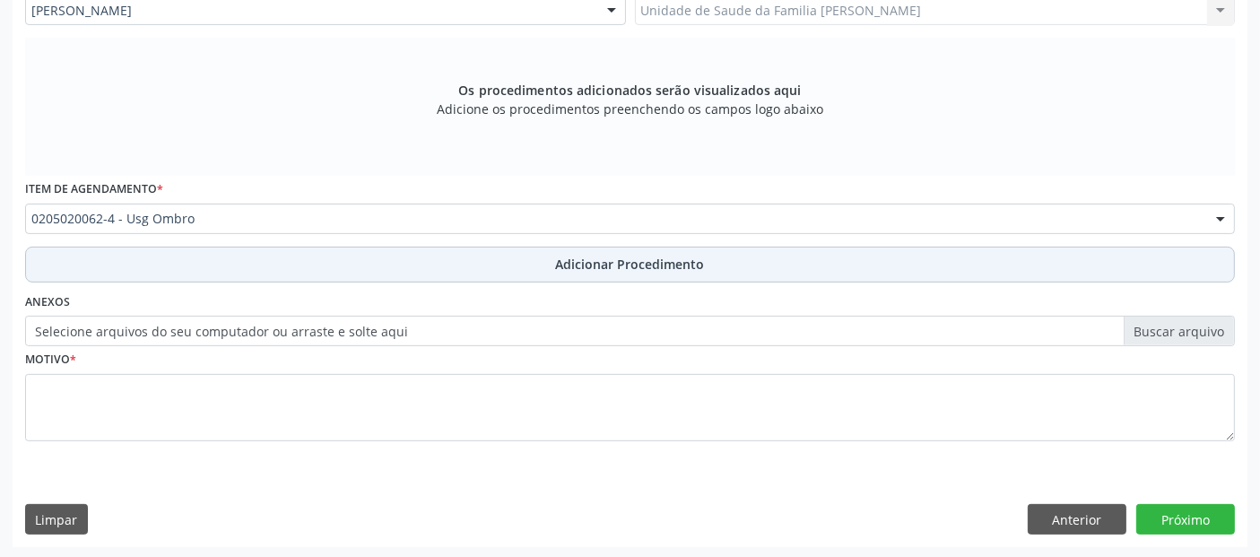
click at [294, 275] on button "Adicionar Procedimento" at bounding box center [630, 265] width 1210 height 36
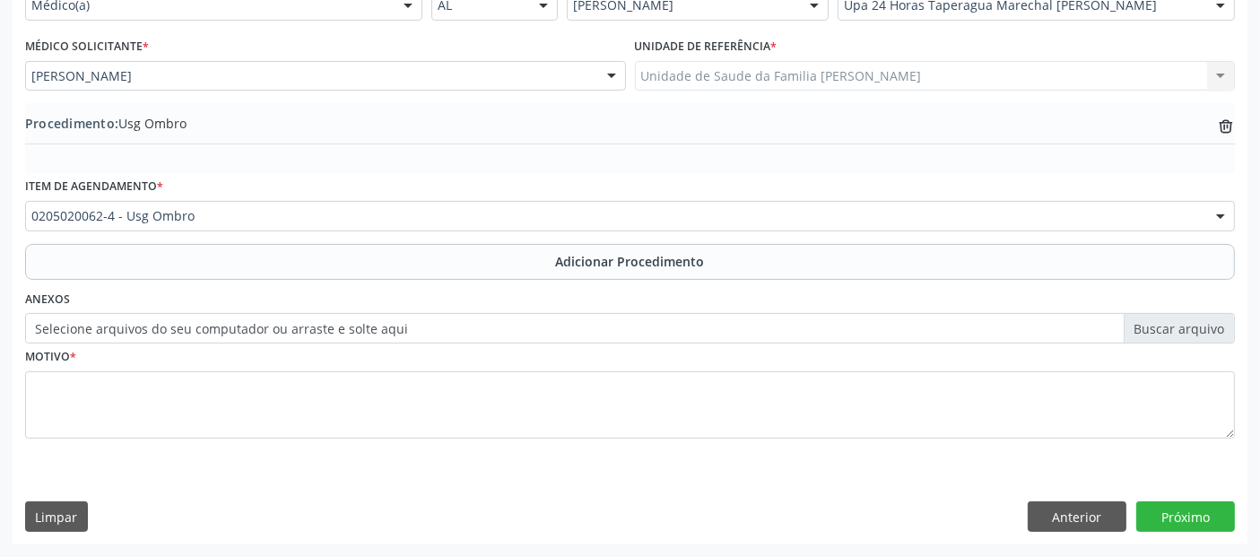
scroll to position [449, 0]
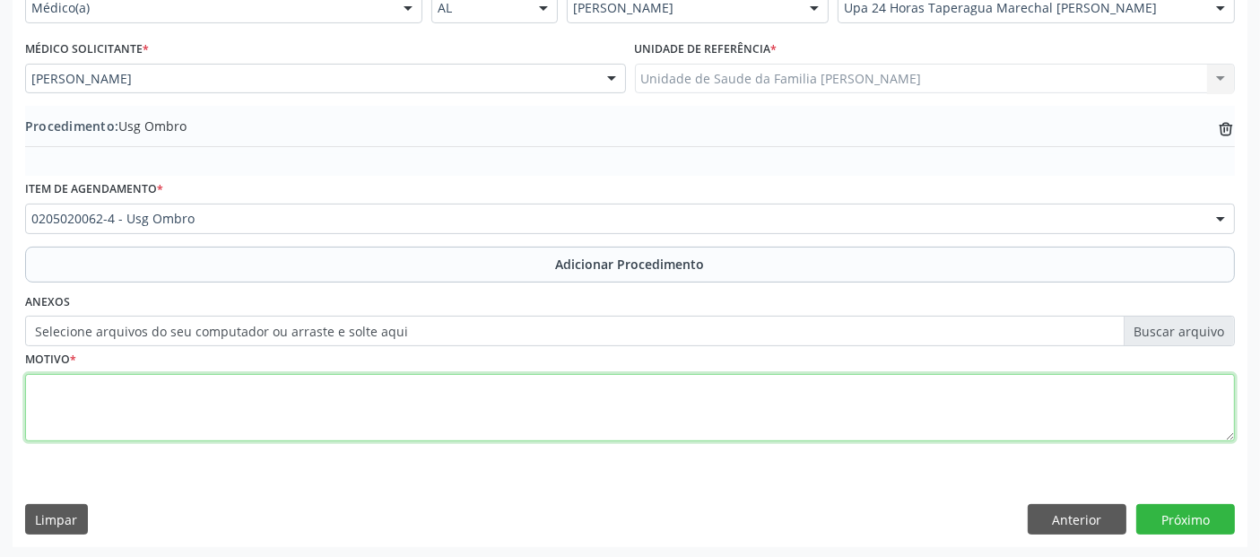
click at [220, 401] on textarea at bounding box center [630, 408] width 1210 height 68
type textarea "BULSITE?"
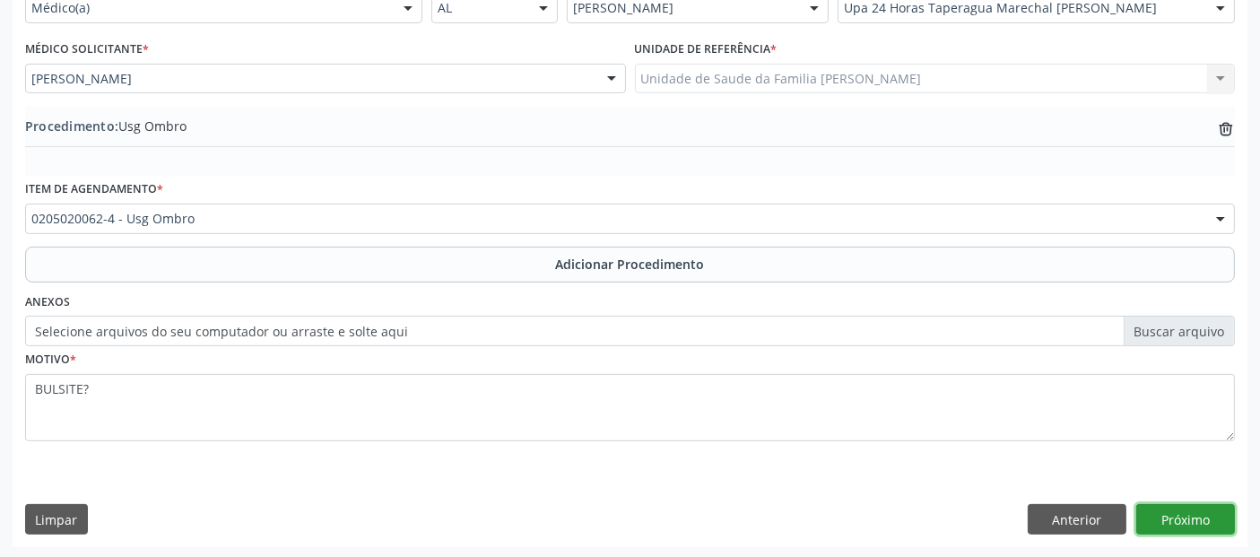
click at [1220, 511] on button "Próximo" at bounding box center [1185, 519] width 99 height 30
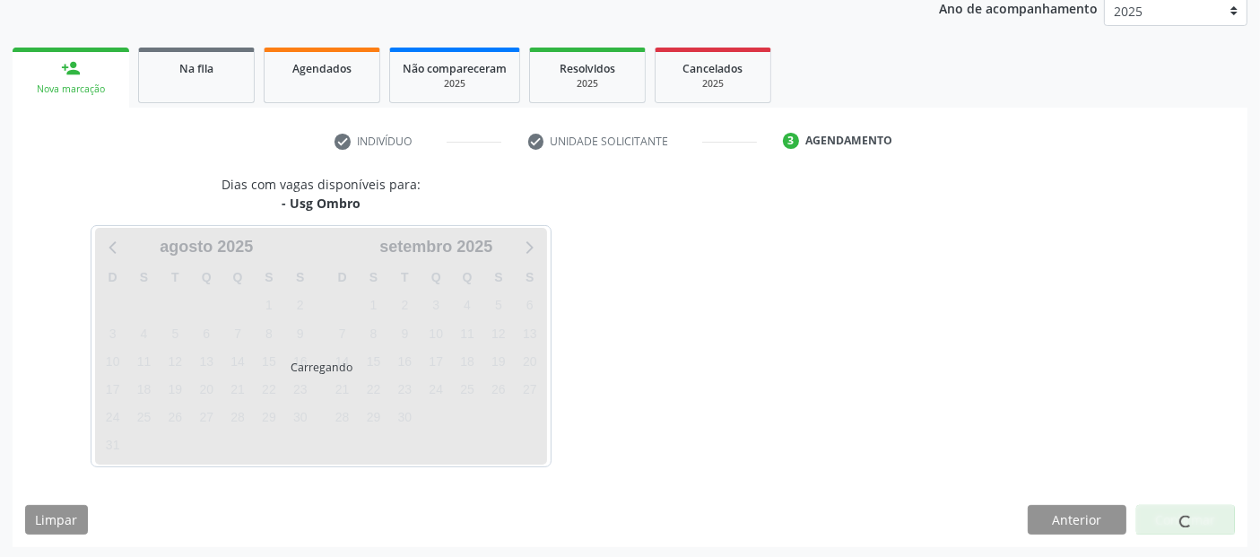
scroll to position [299, 0]
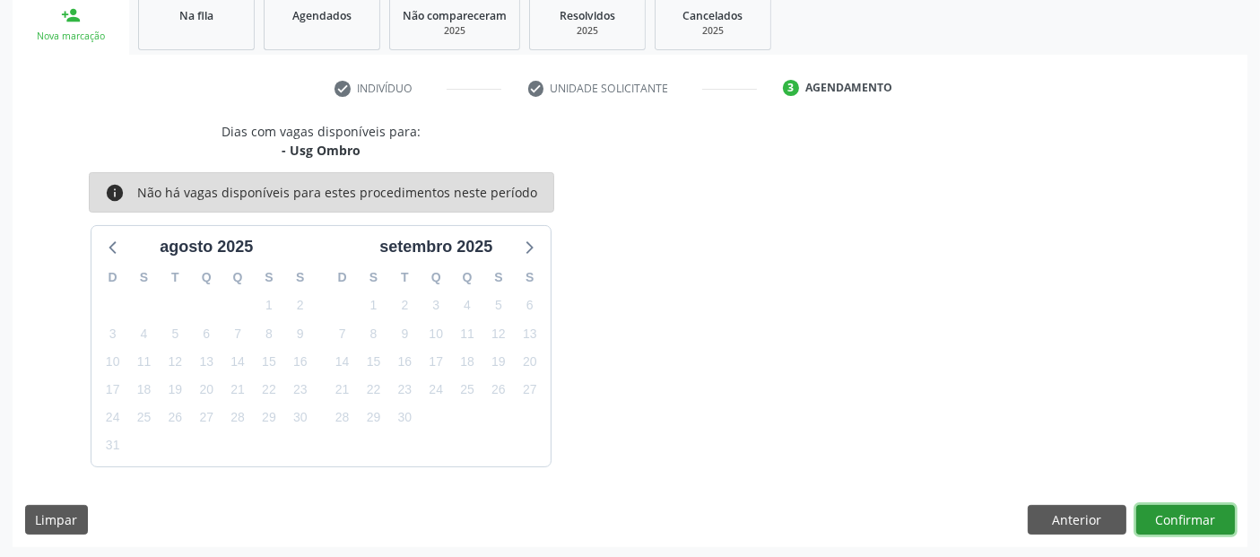
click at [1220, 511] on button "Confirmar" at bounding box center [1185, 520] width 99 height 30
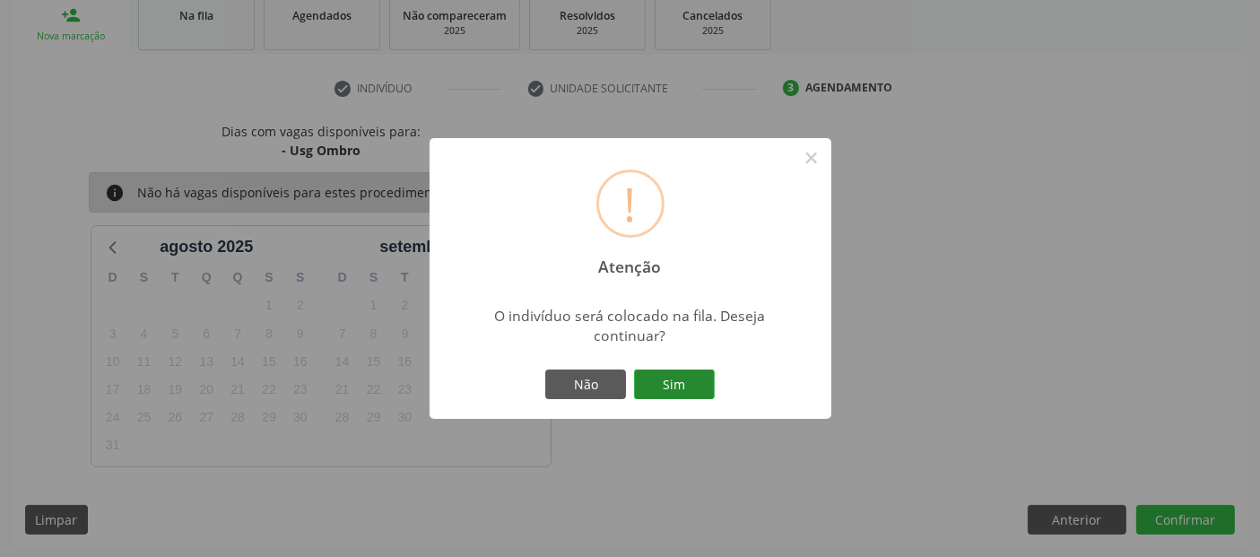
click at [701, 388] on button "Sim" at bounding box center [674, 384] width 81 height 30
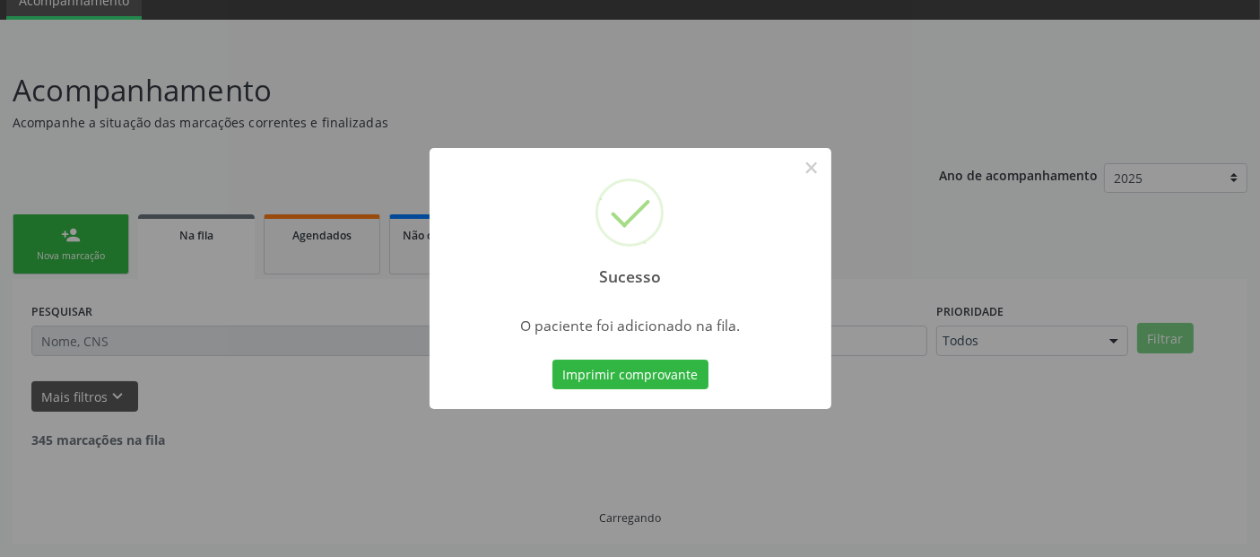
scroll to position [58, 0]
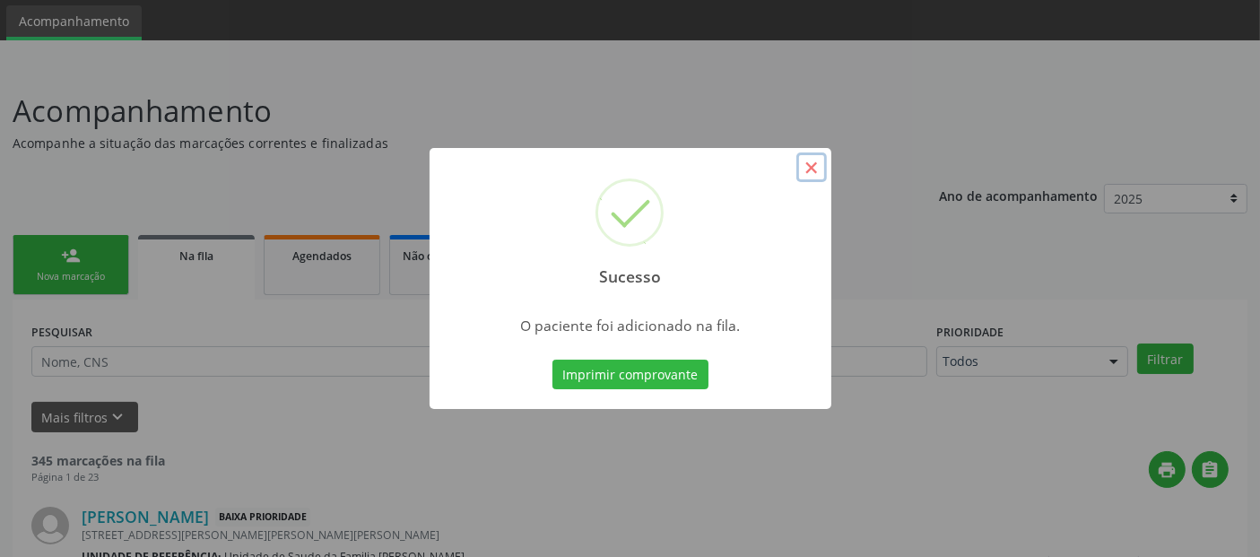
click at [820, 160] on button "×" at bounding box center [811, 167] width 30 height 30
